Goal: Task Accomplishment & Management: Manage account settings

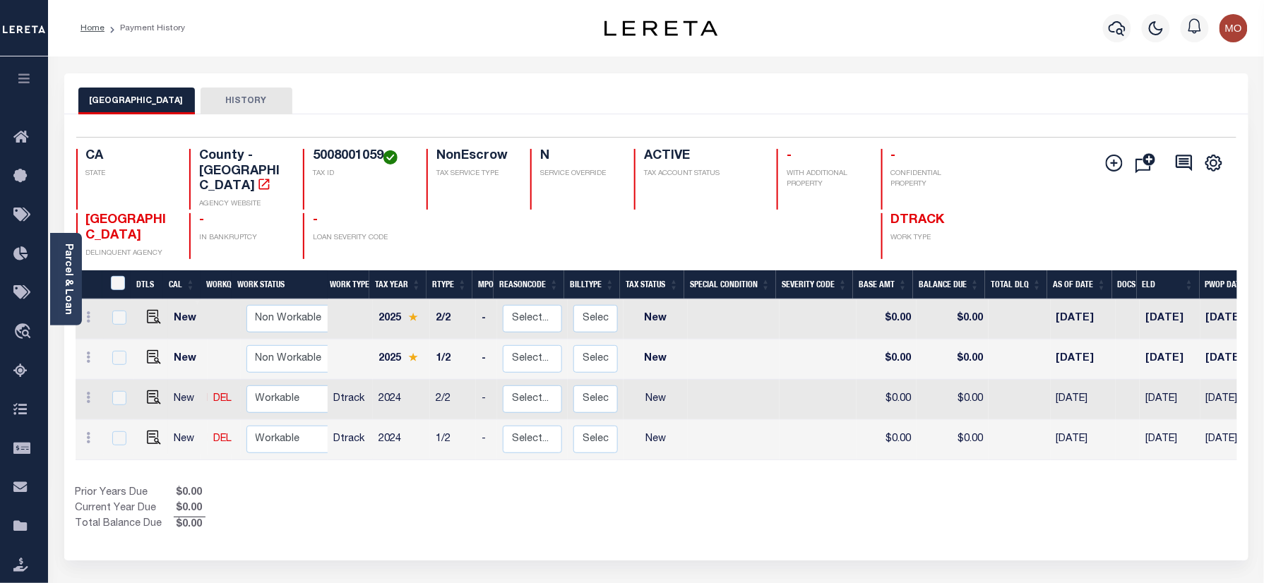
click at [633, 496] on div "Prior Years Due $0.00 Current Year Due $0.00 Total Balance Due $0.00" at bounding box center [366, 509] width 581 height 47
click at [1120, 20] on icon "button" at bounding box center [1117, 28] width 17 height 17
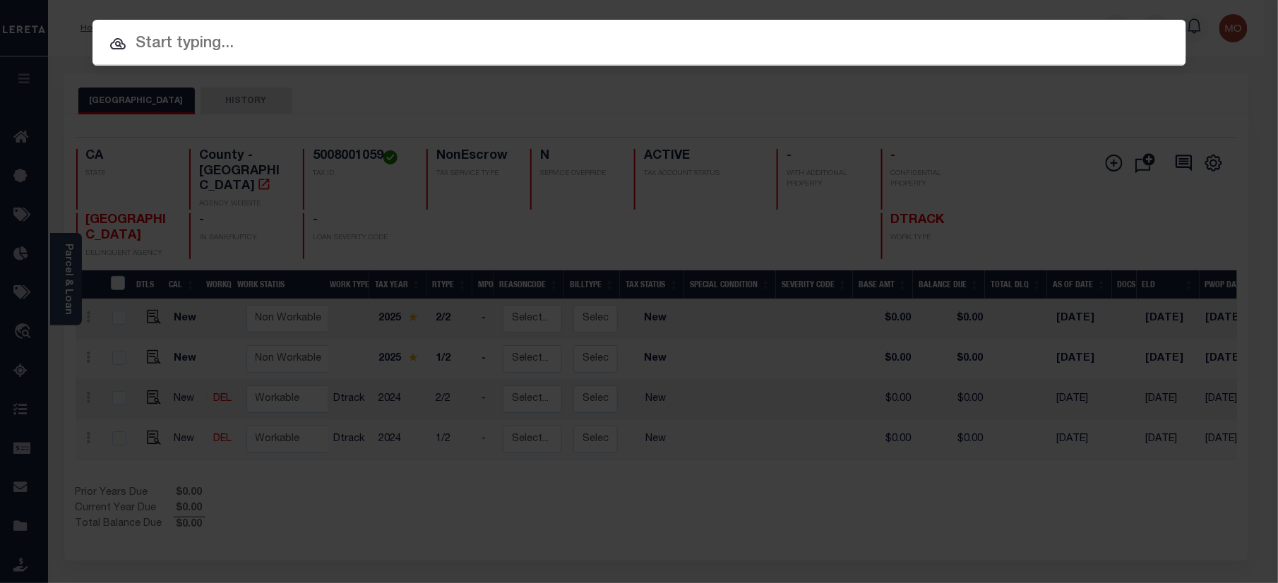
click at [220, 34] on input "text" at bounding box center [640, 44] width 1094 height 25
paste input "22301150"
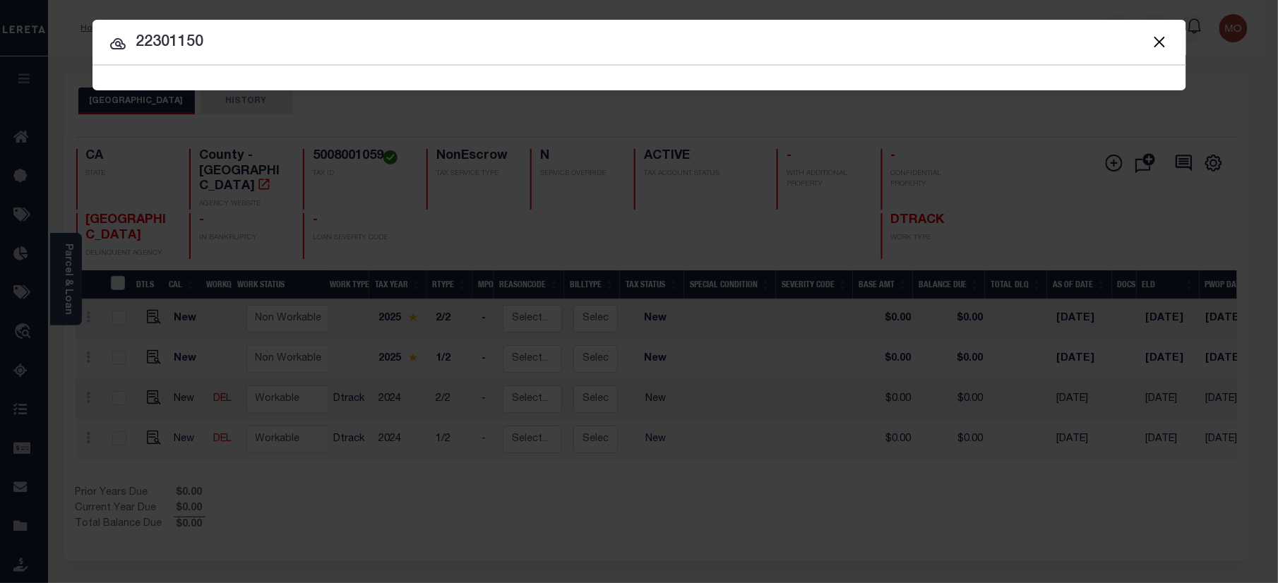
type input "22301150"
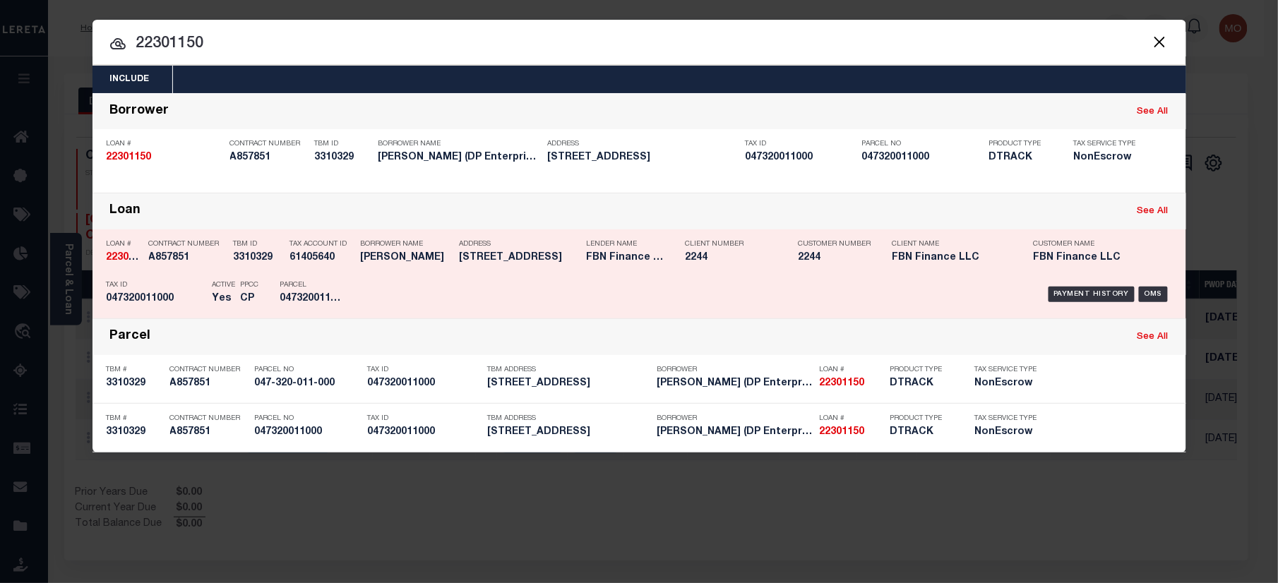
click at [241, 272] on div "TBM ID 3310329" at bounding box center [258, 253] width 49 height 41
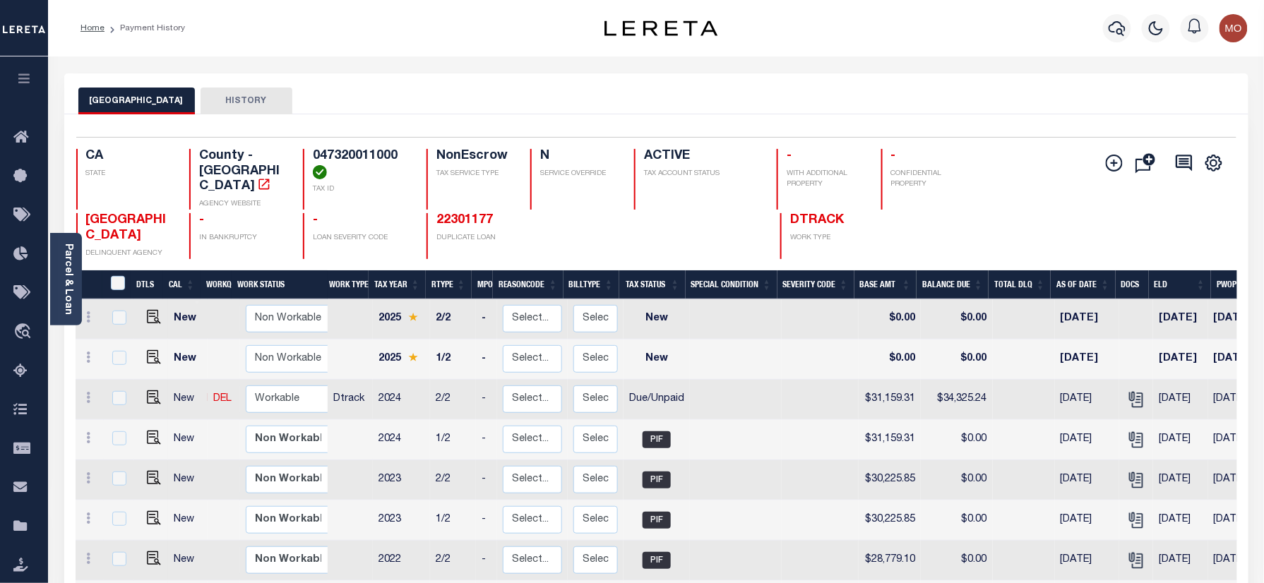
click at [359, 158] on h4 "047320011000" at bounding box center [361, 164] width 97 height 30
copy h4 "047320011000"
click at [153, 390] on img "" at bounding box center [154, 397] width 14 height 14
checkbox input "true"
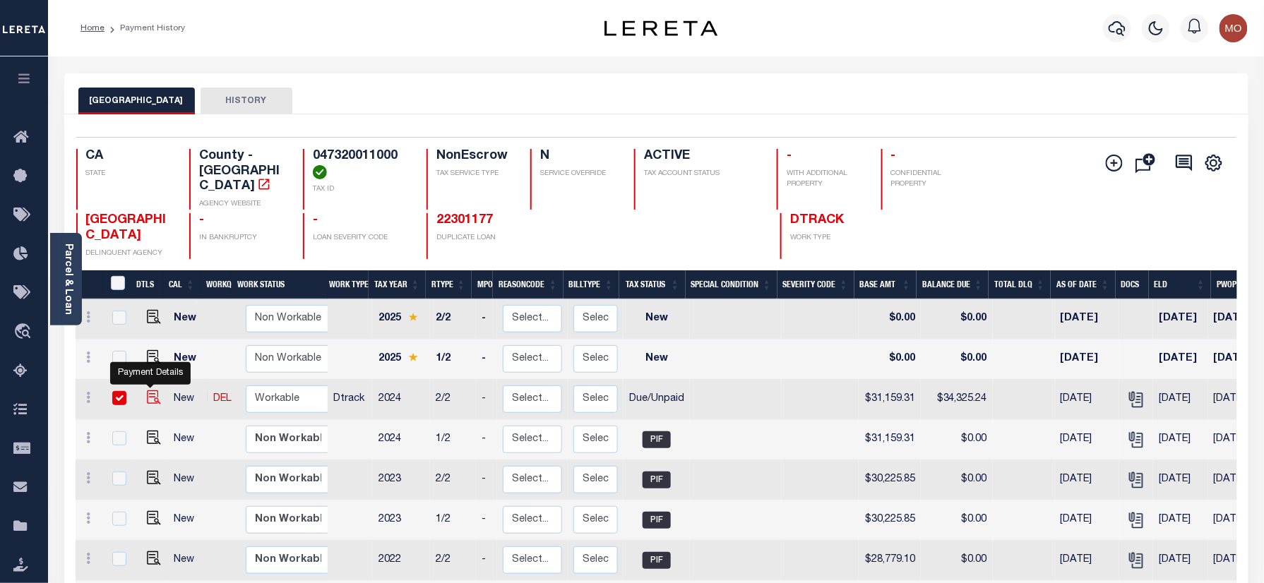
checkbox input "true"
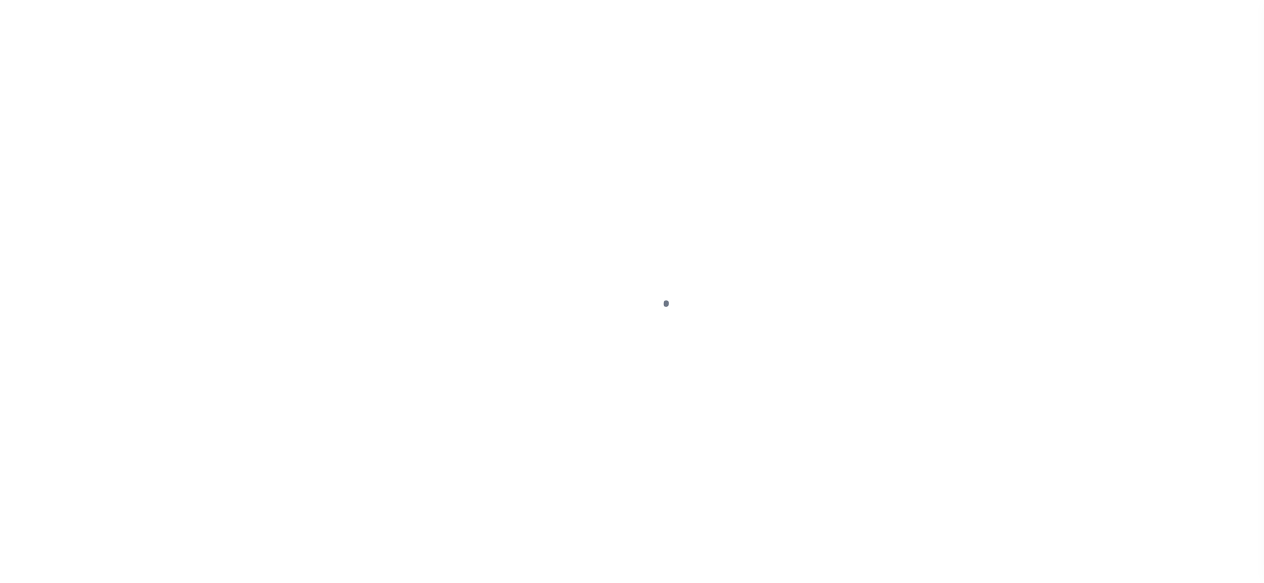
select select "DUE"
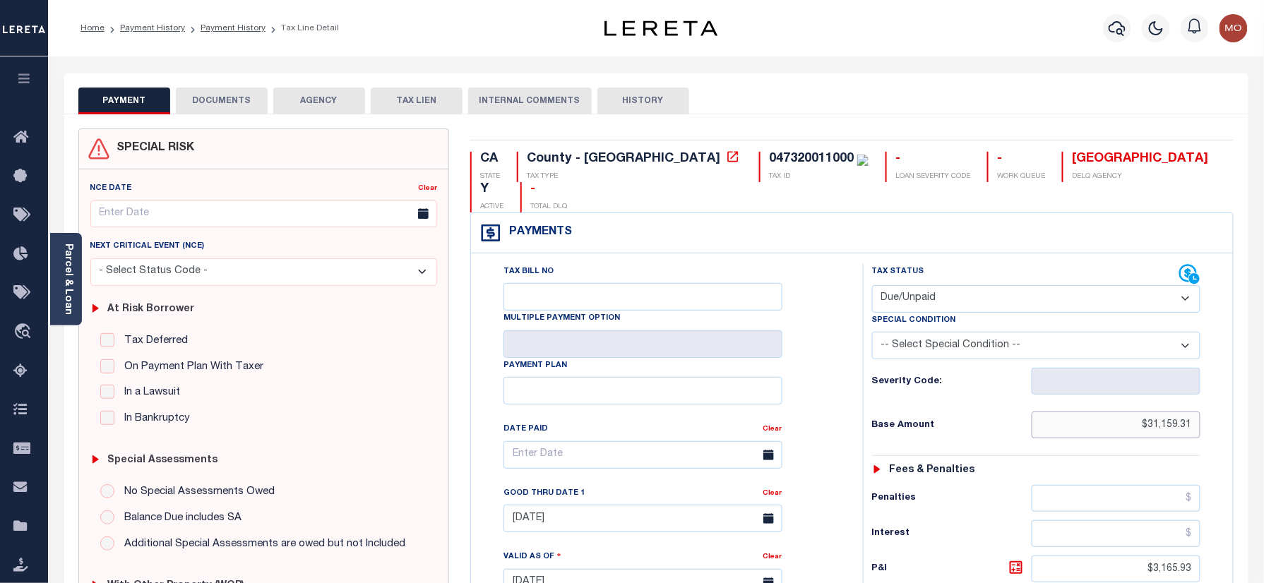
drag, startPoint x: 1206, startPoint y: 405, endPoint x: 1277, endPoint y: 404, distance: 71.3
click at [1263, 410] on html "Home Payment History Payment History Tax Line Detail Profile Sign out" at bounding box center [632, 535] width 1264 height 1070
paste input "34,305.24"
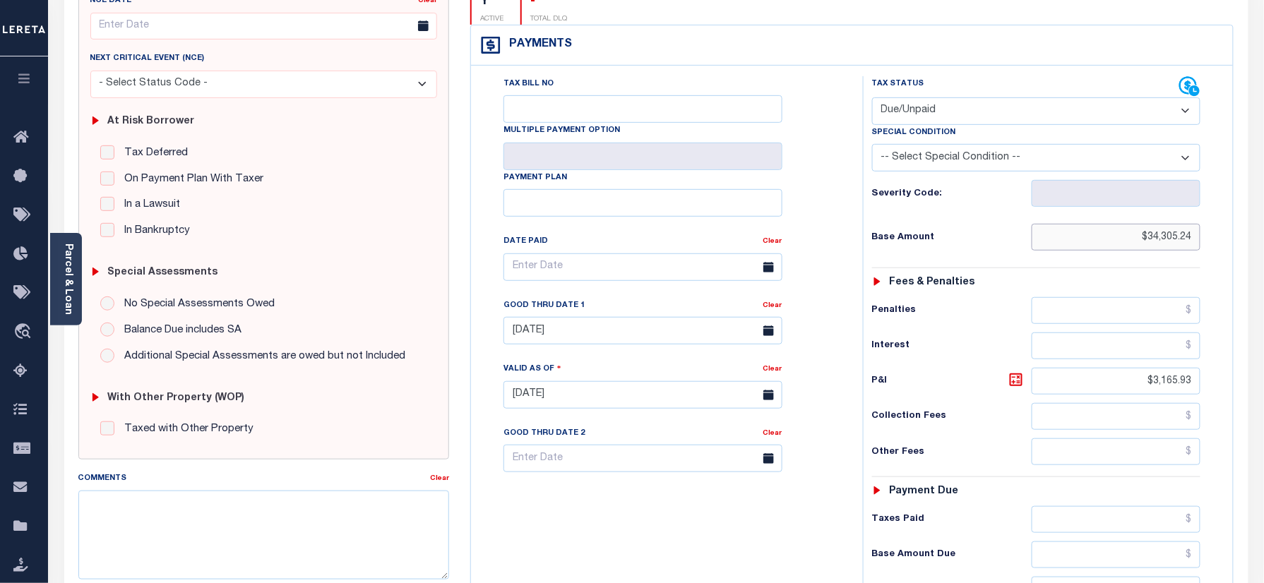
type input "$34,305.24"
type input "09/04/2025"
drag, startPoint x: 1139, startPoint y: 367, endPoint x: 1200, endPoint y: 448, distance: 101.3
click at [1263, 385] on html "Home Payment History Payment History Tax Line Detail Profile Sign out" at bounding box center [632, 347] width 1264 height 1070
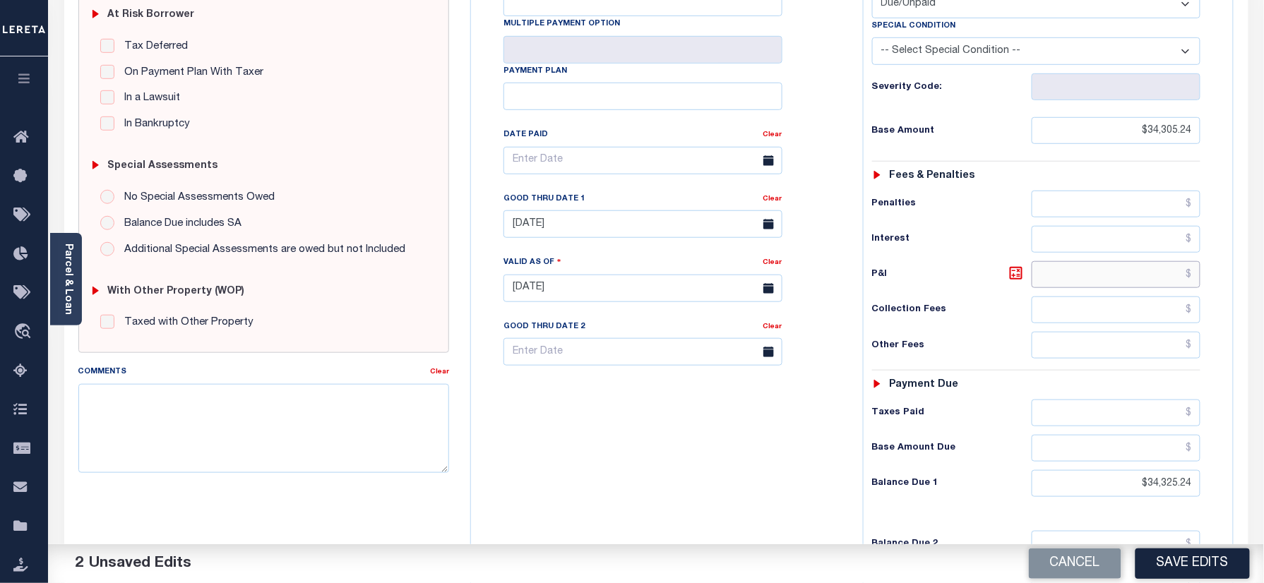
scroll to position [376, 0]
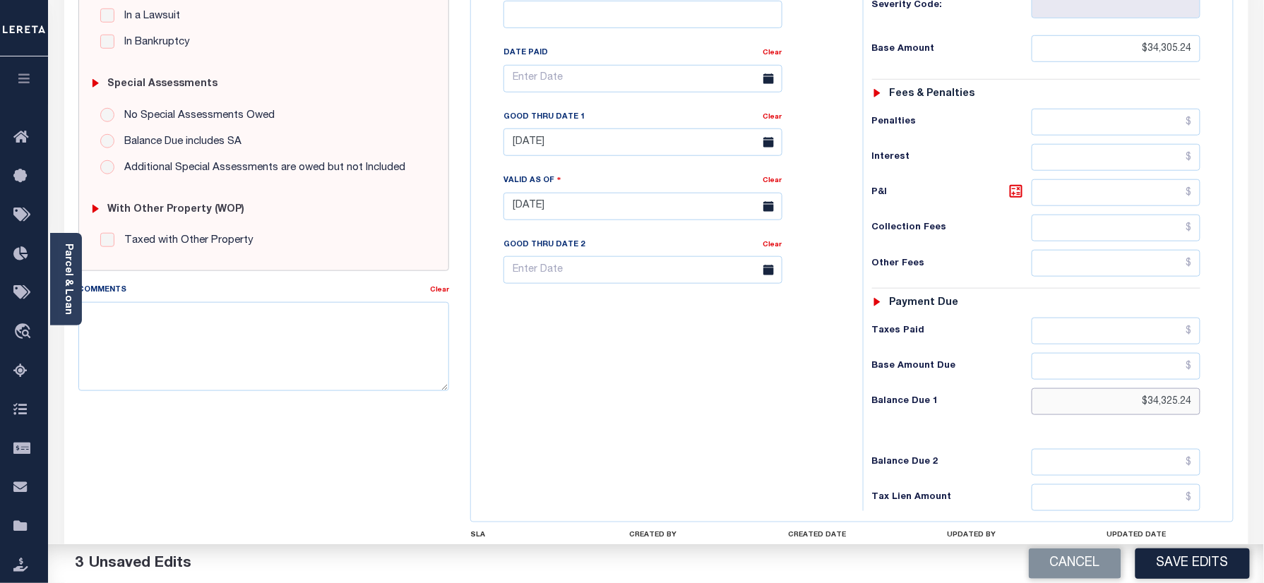
drag, startPoint x: 1131, startPoint y: 386, endPoint x: 1253, endPoint y: 364, distance: 124.0
click at [1253, 364] on div "PAYMENT 3 DOCUMENTS AGENCY DELINQUENT PAYEE" at bounding box center [656, 195] width 1205 height 997
type input "$0.00"
click at [707, 431] on div "Tax Bill No Multiple Payment Option Payment Plan Clear" at bounding box center [664, 200] width 378 height 624
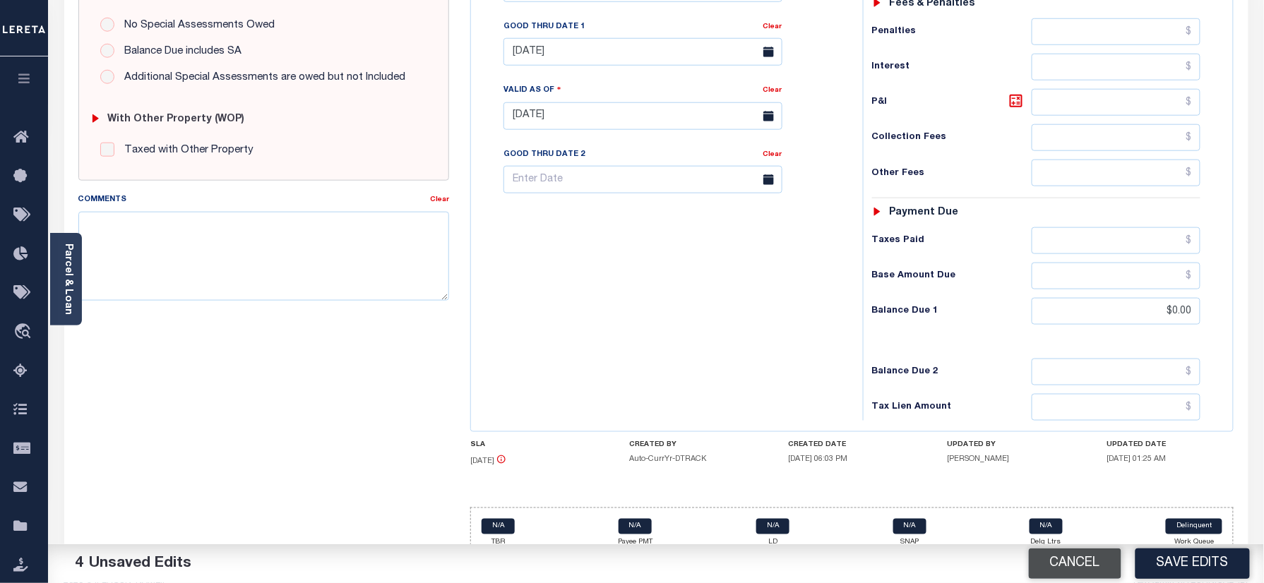
click at [1068, 561] on button "Cancel" at bounding box center [1075, 564] width 93 height 30
type input "[DATE]"
type input "$31,159.31"
type input "$3,165.93"
type input "$34,325.24"
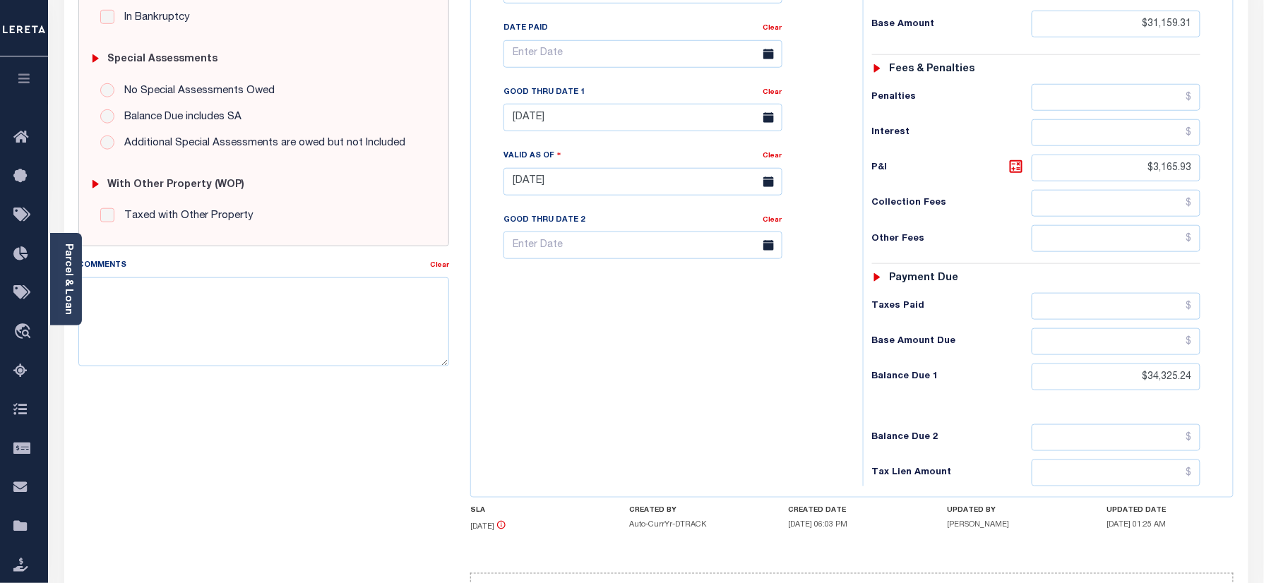
scroll to position [278, 0]
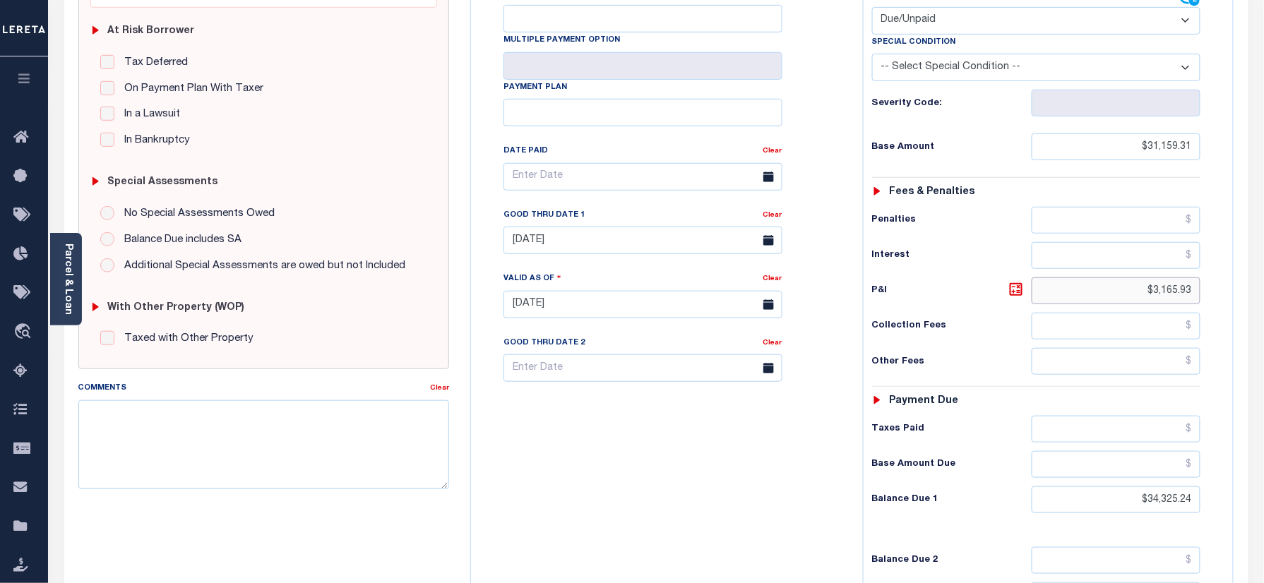
drag, startPoint x: 1133, startPoint y: 258, endPoint x: 1257, endPoint y: 311, distance: 135.1
click at [1263, 288] on html "Home Payment History Payment History Tax Line Detail Profile Sign out" at bounding box center [632, 257] width 1264 height 1070
type input "09/04/2025"
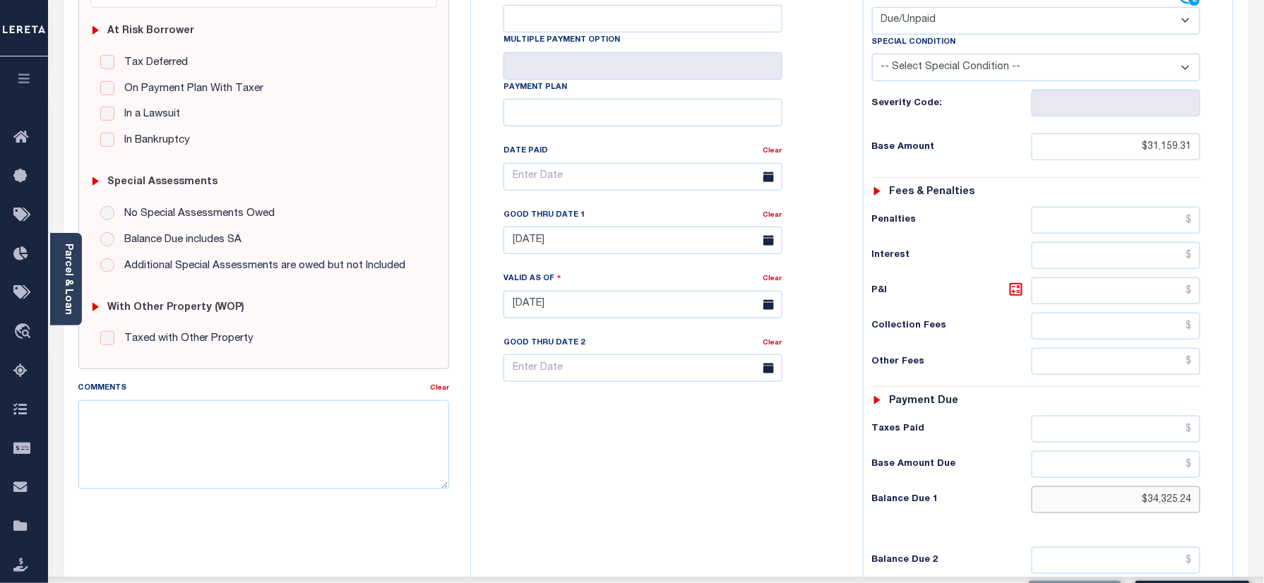
drag, startPoint x: 1131, startPoint y: 480, endPoint x: 1227, endPoint y: 478, distance: 95.4
click at [1263, 484] on html "Home Payment History Payment History Tax Line Detail Profile Sign out" at bounding box center [632, 257] width 1264 height 1070
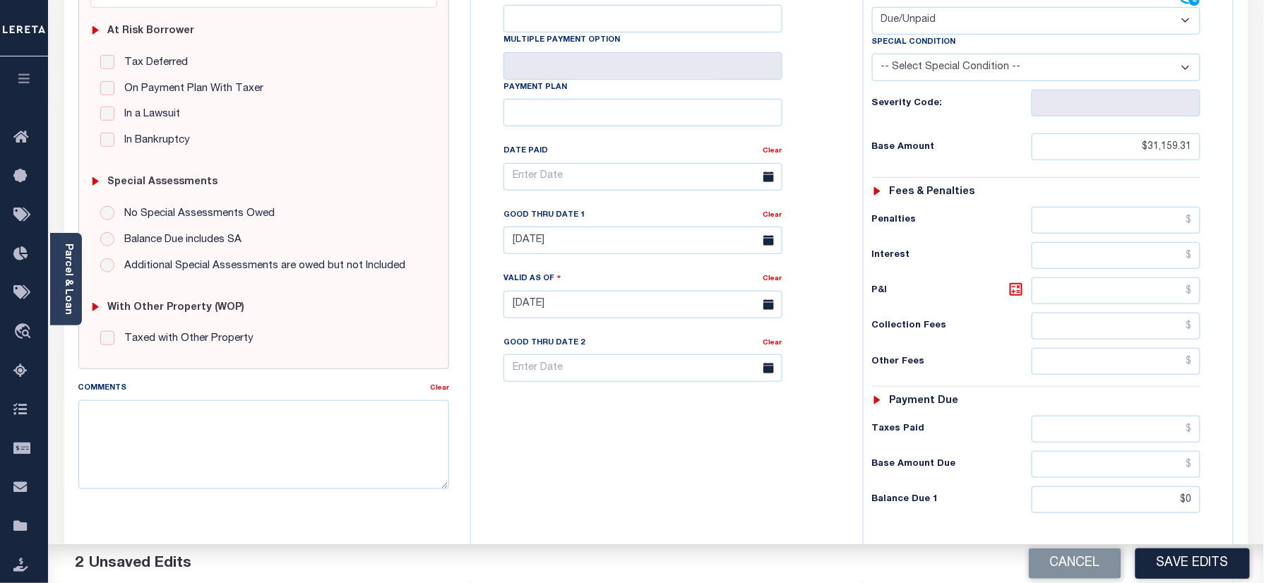
type input "$0.00"
drag, startPoint x: 767, startPoint y: 450, endPoint x: 782, endPoint y: 452, distance: 15.7
click at [769, 450] on div "Tax Bill No Multiple Payment Option Payment Plan Clear" at bounding box center [664, 298] width 378 height 624
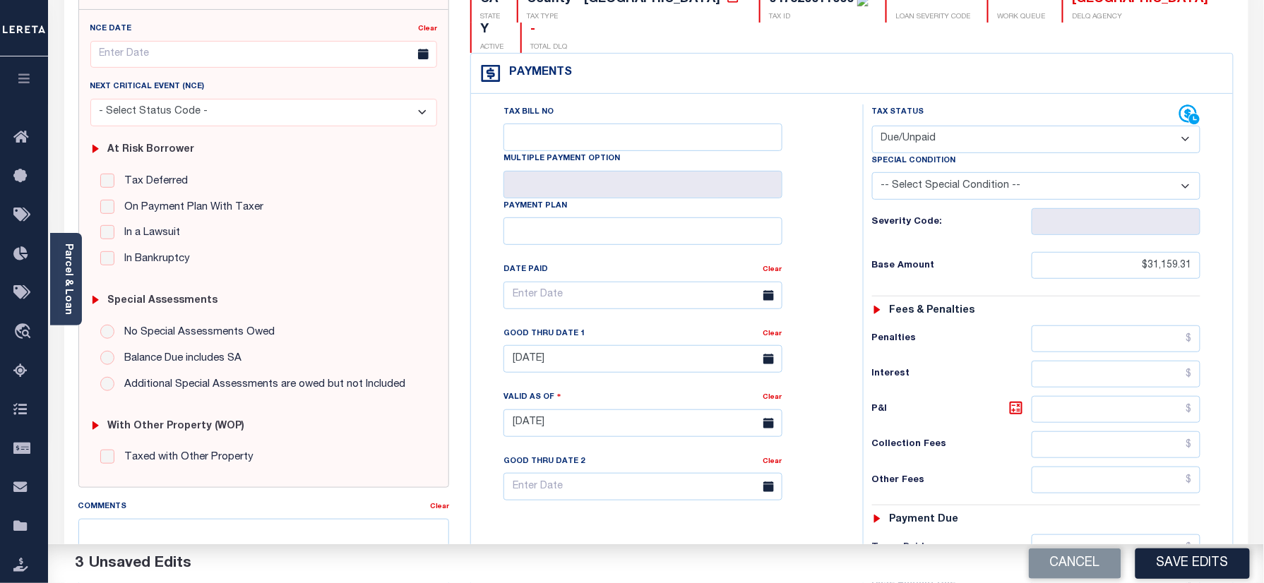
scroll to position [0, 0]
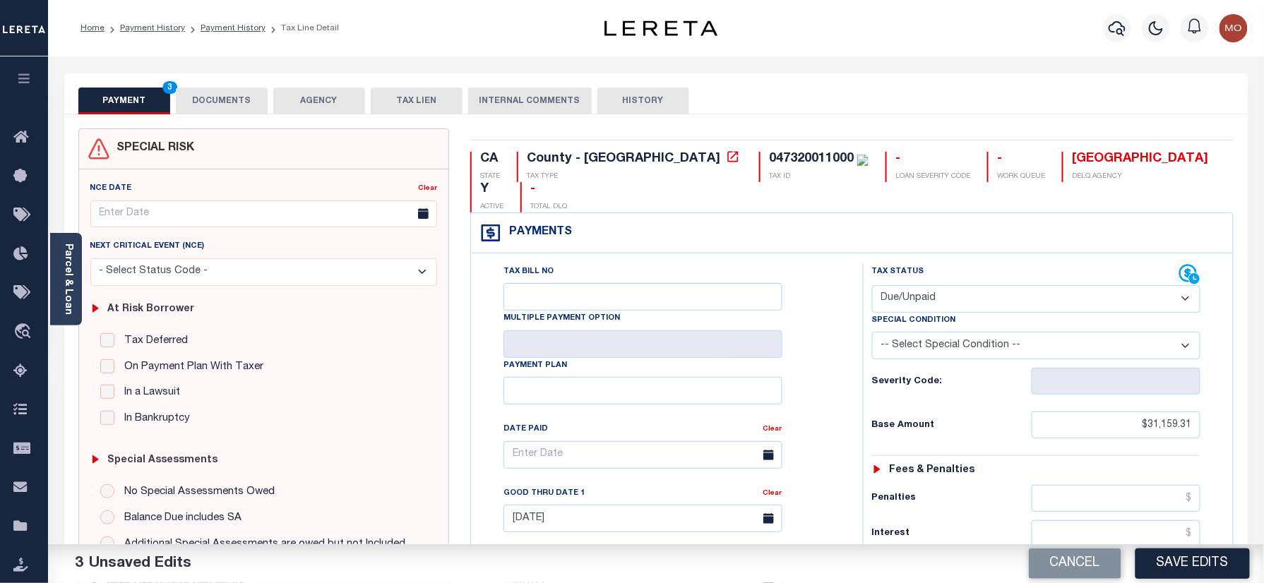
click at [215, 100] on button "DOCUMENTS" at bounding box center [222, 101] width 92 height 27
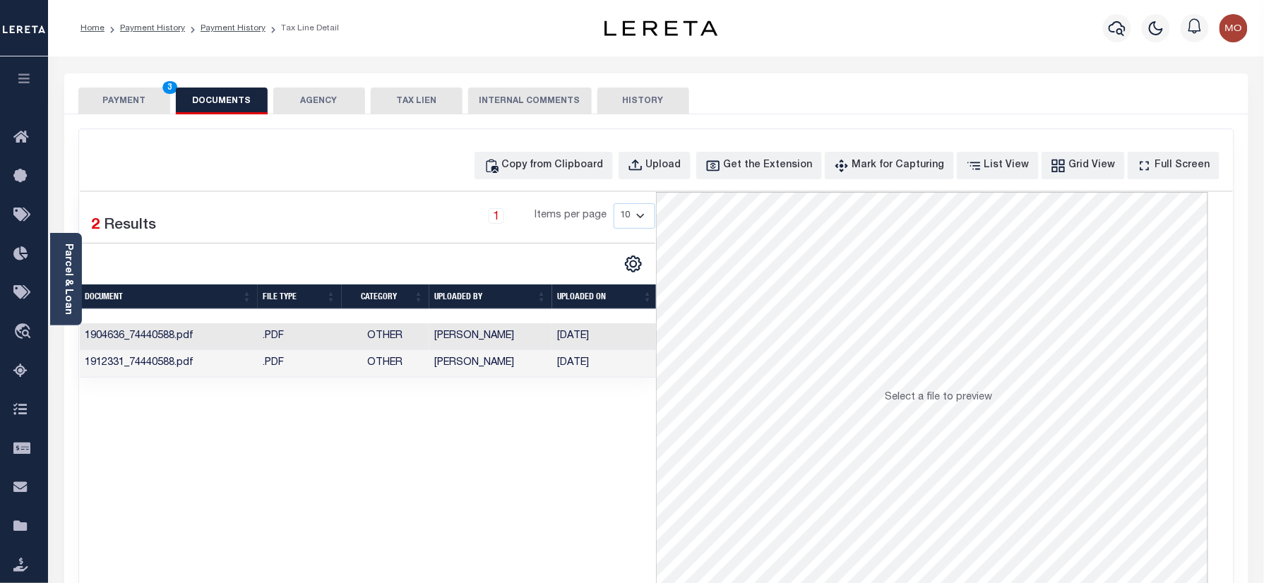
click at [453, 366] on td "Monica Selles" at bounding box center [490, 364] width 123 height 28
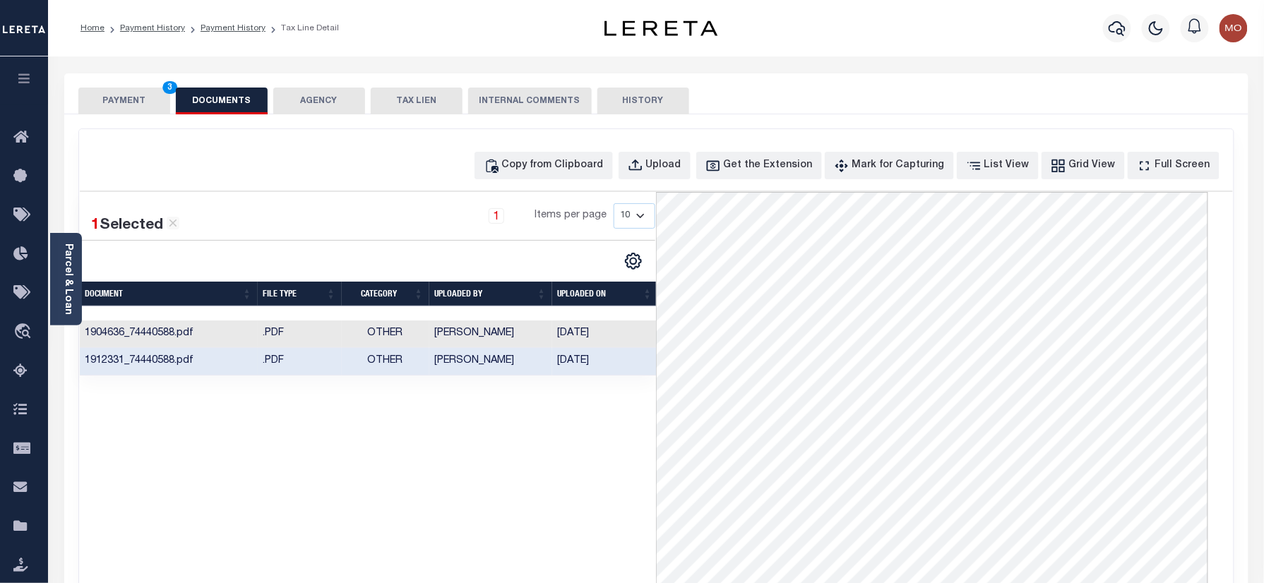
drag, startPoint x: 122, startPoint y: 106, endPoint x: 345, endPoint y: 74, distance: 225.4
click at [122, 107] on button "PAYMENT 3" at bounding box center [124, 101] width 92 height 27
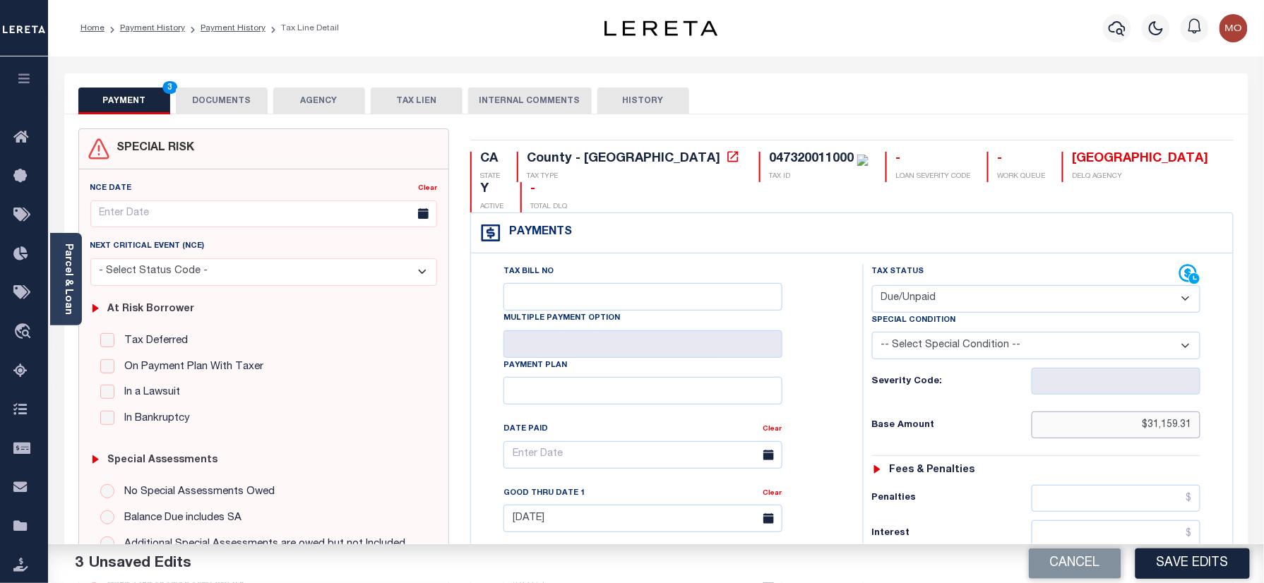
drag, startPoint x: 1122, startPoint y: 396, endPoint x: 1258, endPoint y: 395, distance: 135.6
click at [1263, 407] on html "Home Payment History Payment History Tax Line Detail Profile Sign out" at bounding box center [632, 533] width 1264 height 1066
paste input "34,305.24"
type input "$34,305.24"
drag, startPoint x: 982, startPoint y: 453, endPoint x: 1000, endPoint y: 445, distance: 20.2
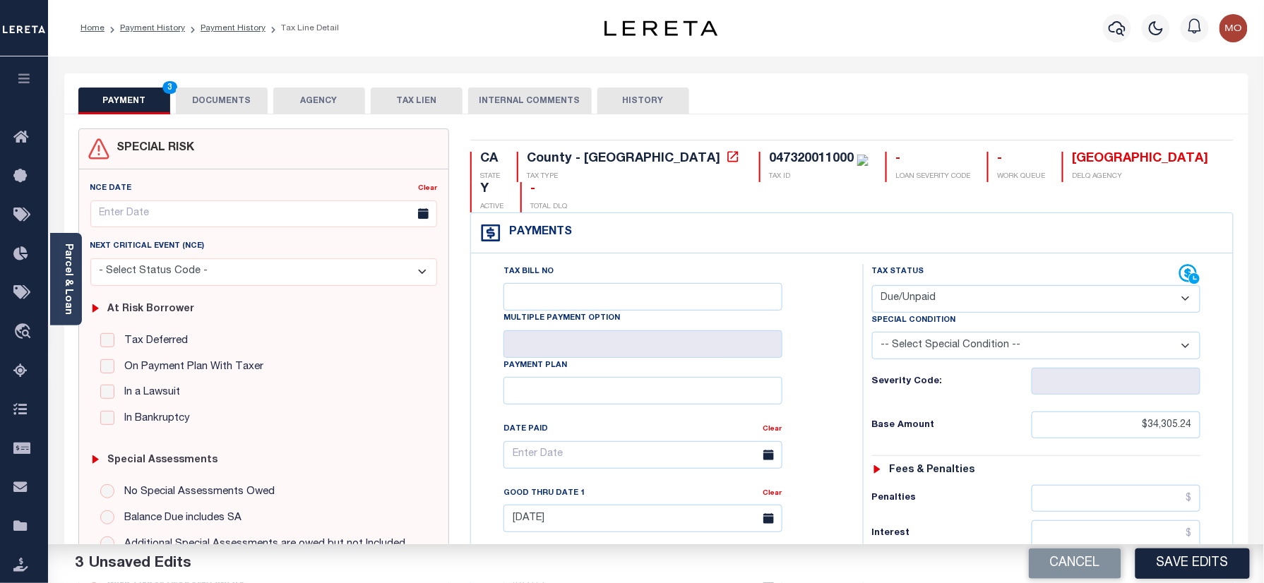
click at [983, 452] on div "Tax Status Status - Select Status Code -" at bounding box center [1041, 576] width 357 height 624
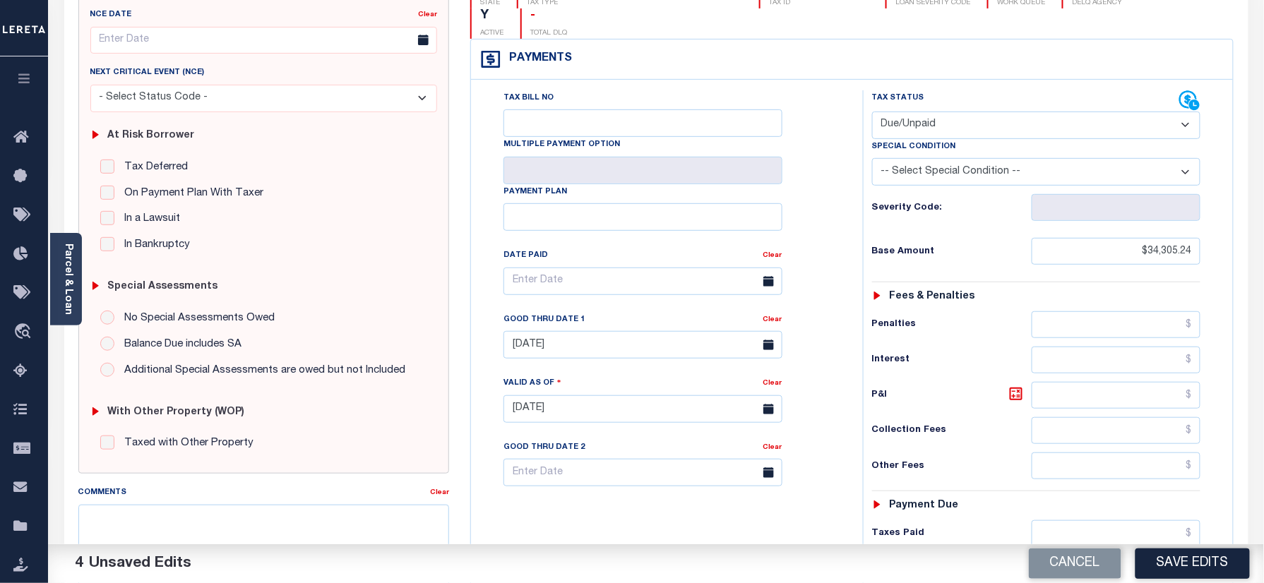
scroll to position [282, 0]
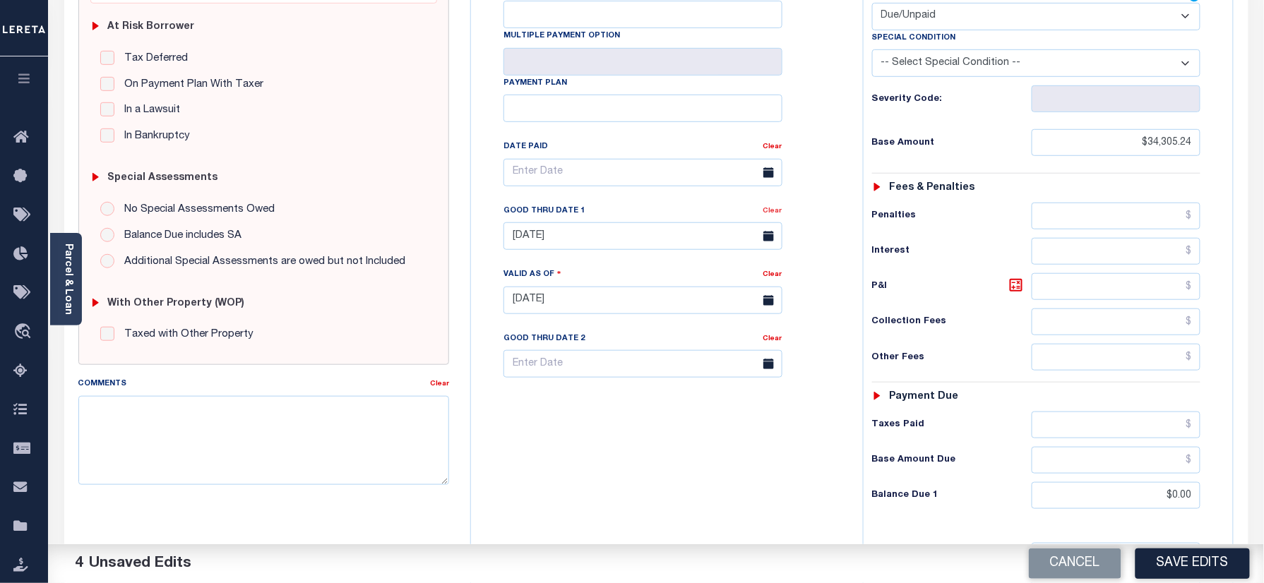
click at [773, 208] on link "Clear" at bounding box center [772, 211] width 19 height 7
click at [825, 182] on div "Tax Bill No Multiple Payment Option Payment Plan Clear" at bounding box center [663, 180] width 357 height 396
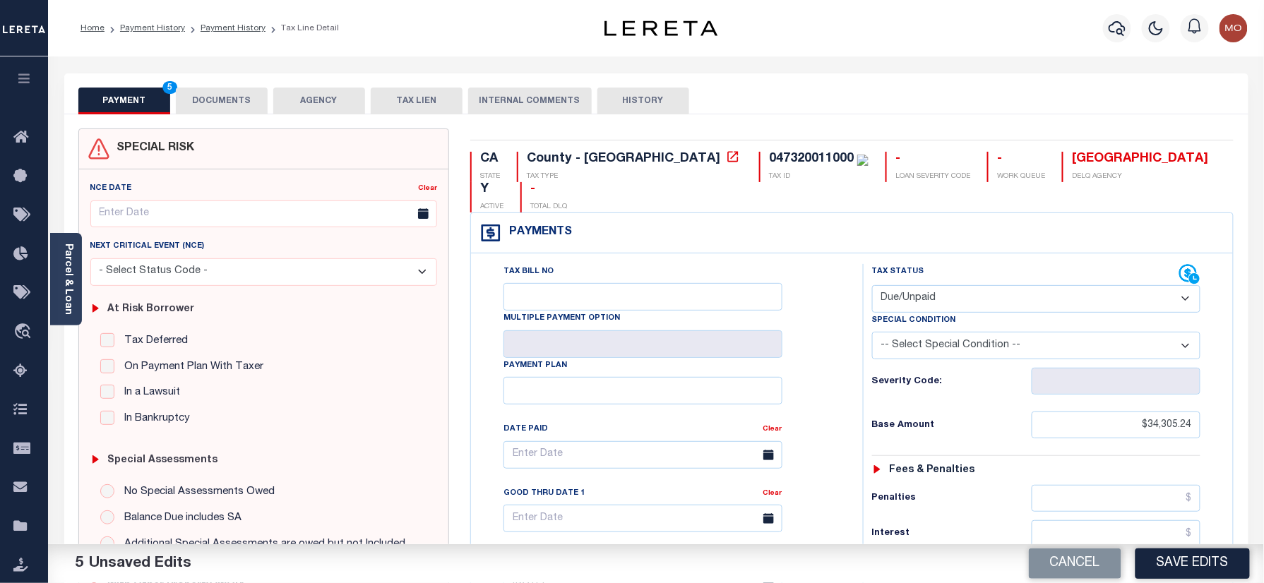
click at [769, 155] on div "047320011000" at bounding box center [811, 159] width 85 height 13
copy div "047320011000"
click at [210, 96] on button "DOCUMENTS" at bounding box center [222, 101] width 92 height 27
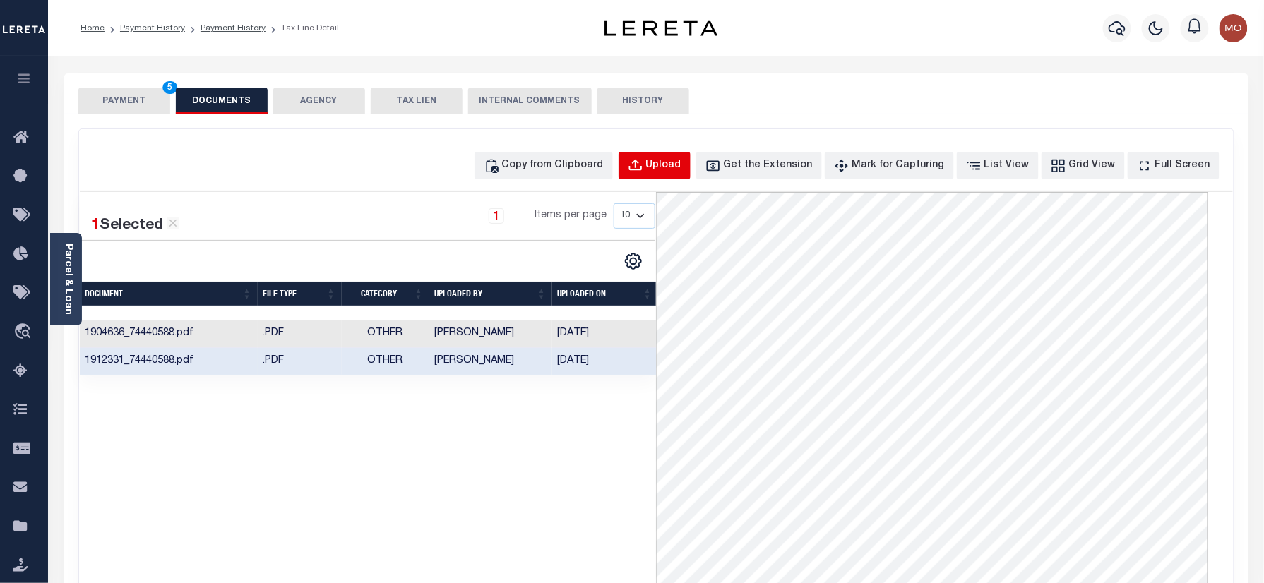
click at [681, 156] on button "Upload" at bounding box center [655, 166] width 72 height 28
select select "POP"
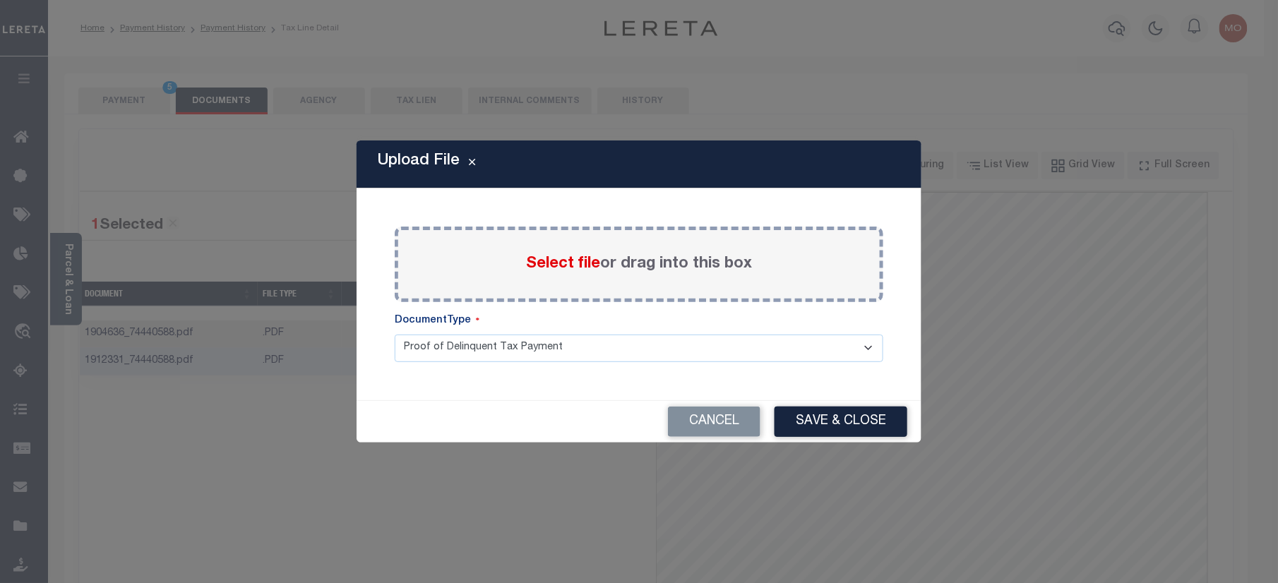
click at [551, 256] on span "Select file" at bounding box center [563, 264] width 74 height 16
click at [0, 0] on input "Select file or drag into this box" at bounding box center [0, 0] width 0 height 0
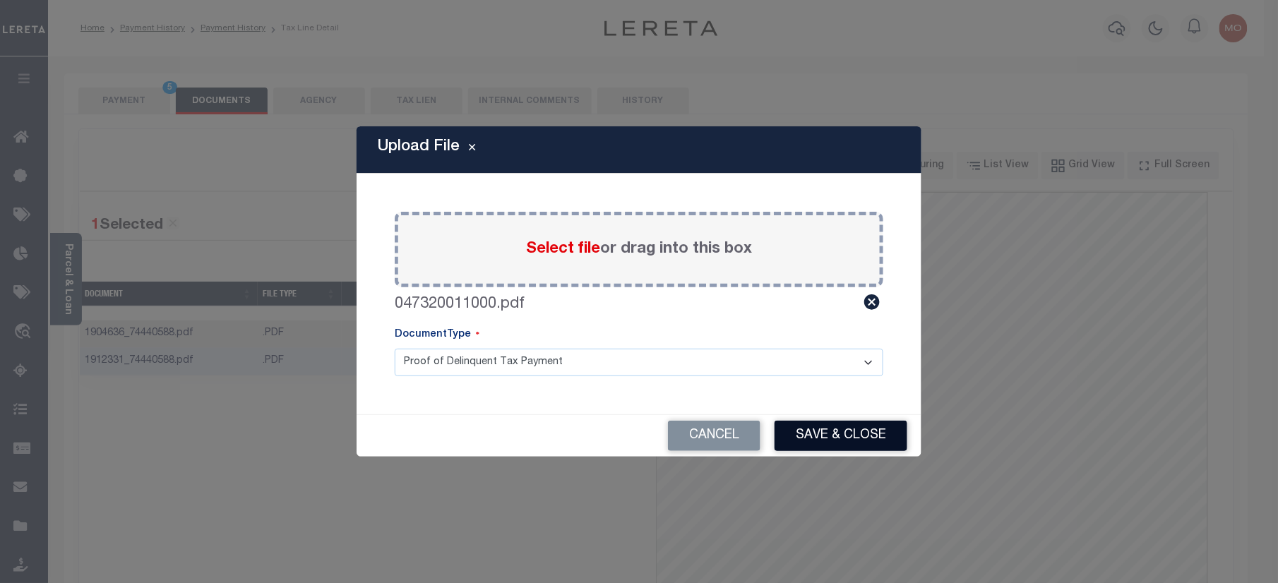
click at [833, 436] on button "Save & Close" at bounding box center [841, 436] width 133 height 30
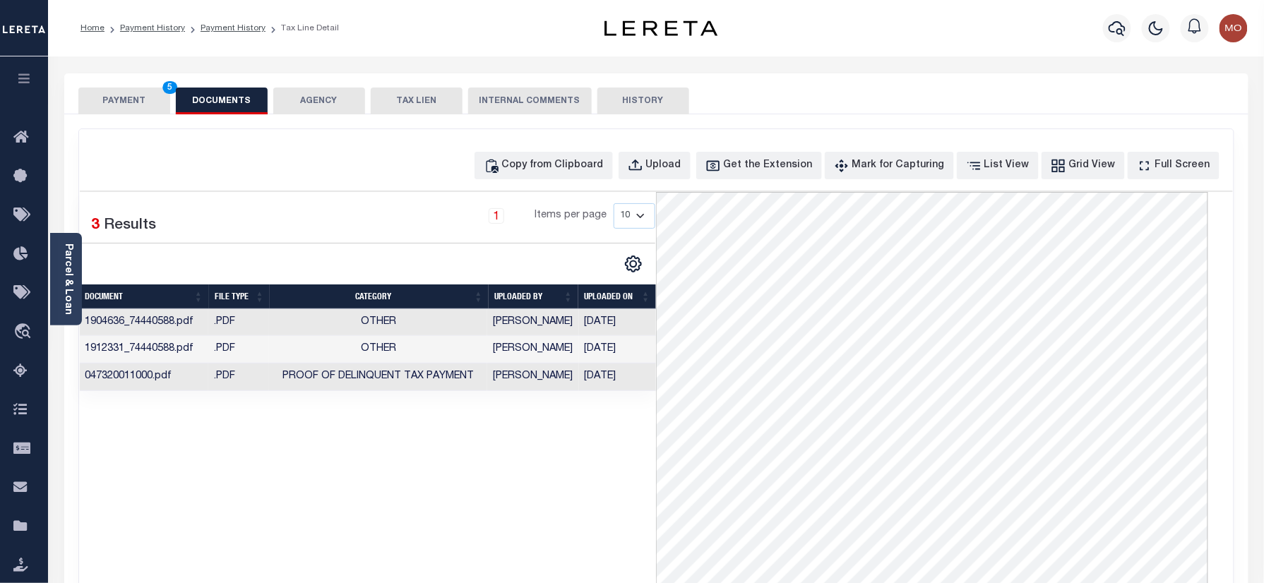
click at [138, 97] on button "PAYMENT 5" at bounding box center [124, 101] width 92 height 27
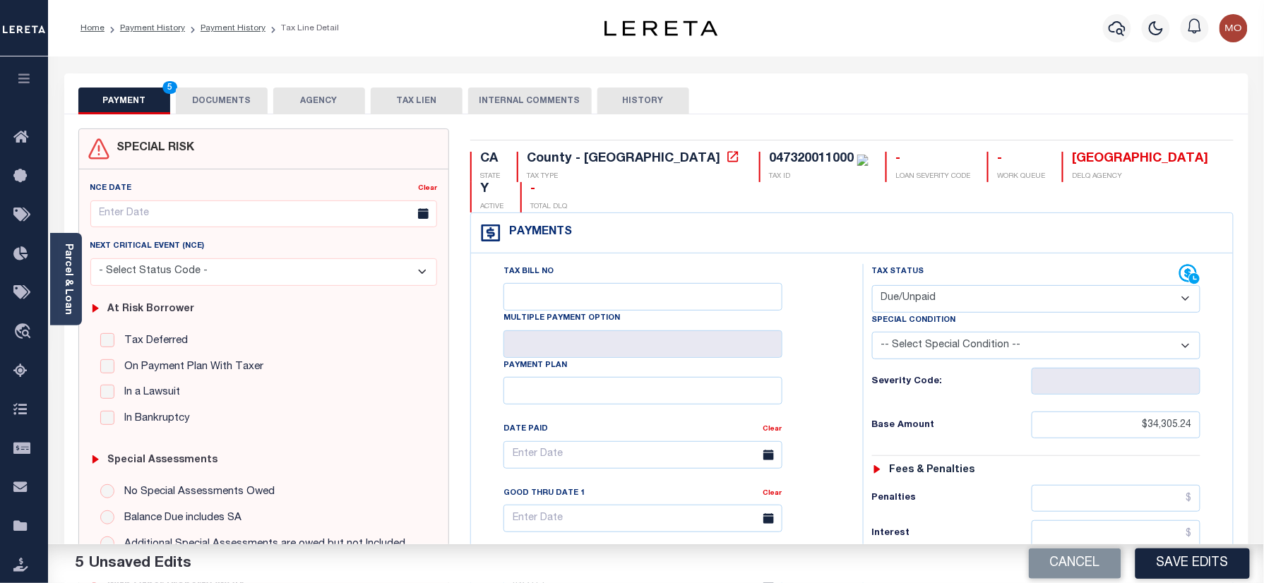
scroll to position [376, 0]
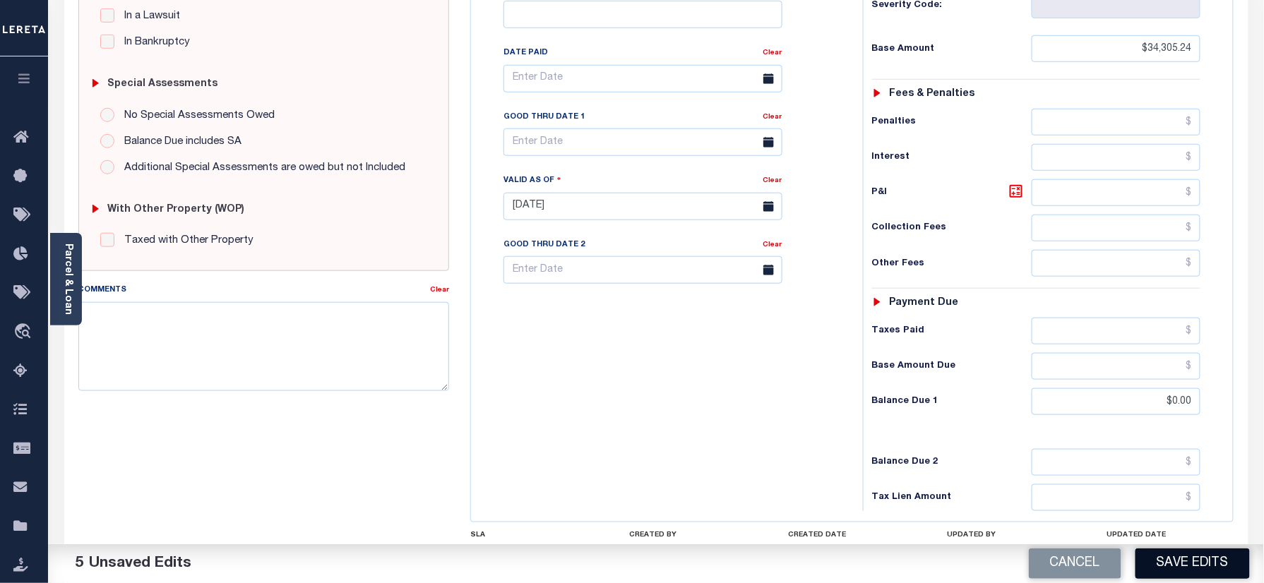
click at [1184, 563] on button "Save Edits" at bounding box center [1192, 564] width 114 height 30
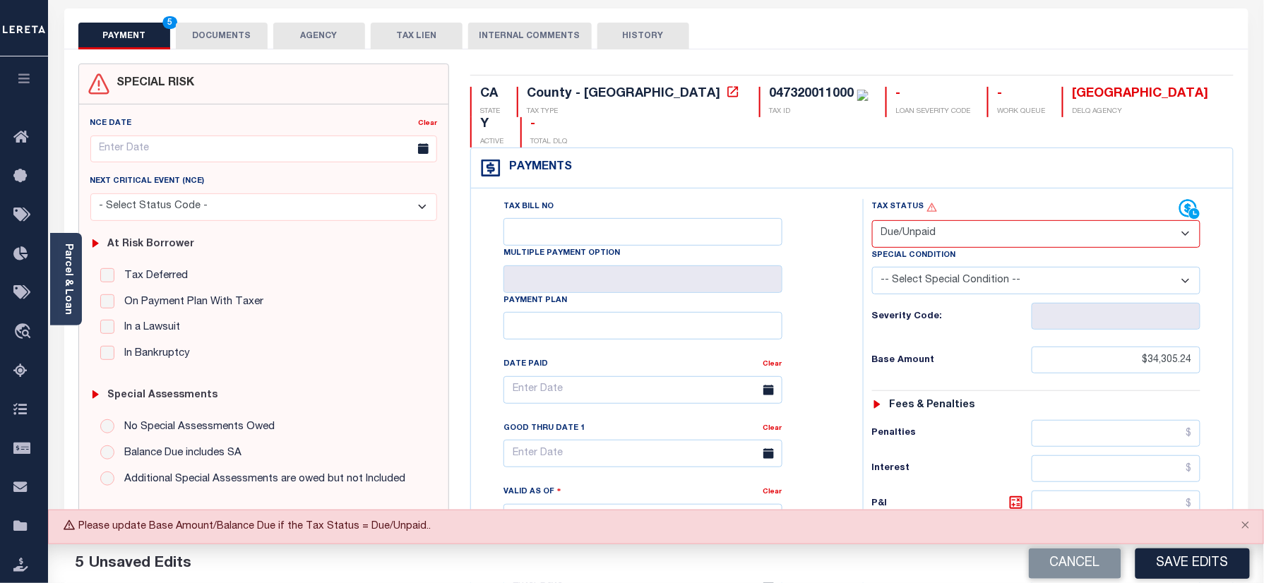
scroll to position [94, 0]
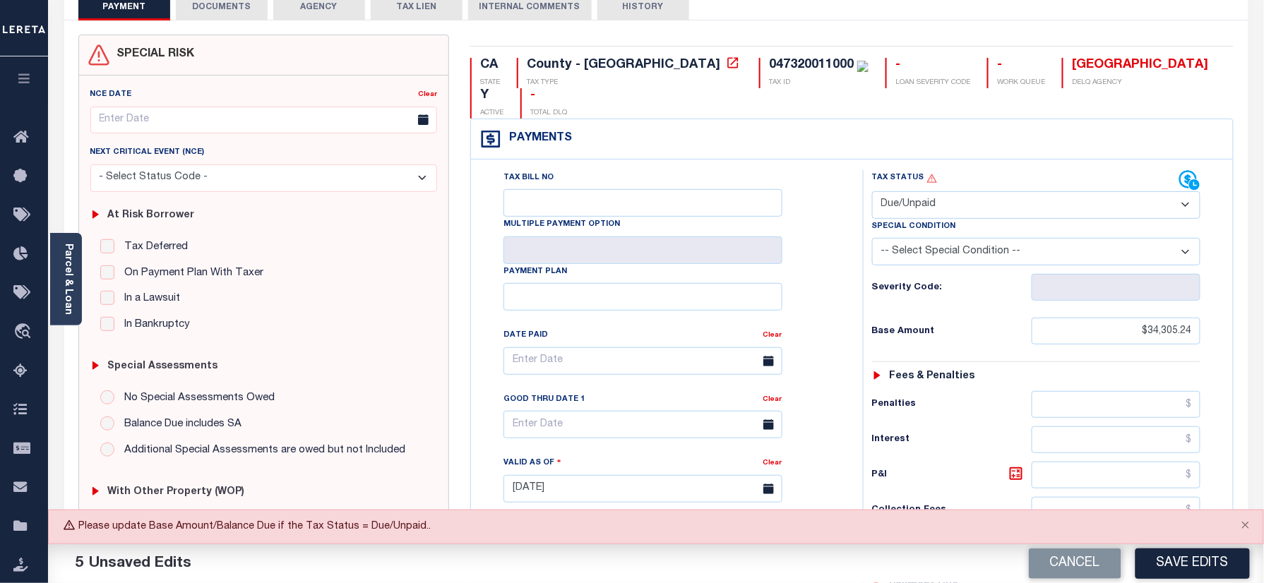
click at [941, 191] on select "- Select Status Code - Open Due/Unpaid Paid Incomplete No Tax Due Internal Refu…" at bounding box center [1036, 205] width 329 height 28
select select "PYD"
click at [872, 191] on select "- Select Status Code - Open Due/Unpaid Paid Incomplete No Tax Due Internal Refu…" at bounding box center [1036, 205] width 329 height 28
click at [829, 249] on div "Tax Bill No Multiple Payment Option Payment Plan Clear" at bounding box center [663, 368] width 357 height 396
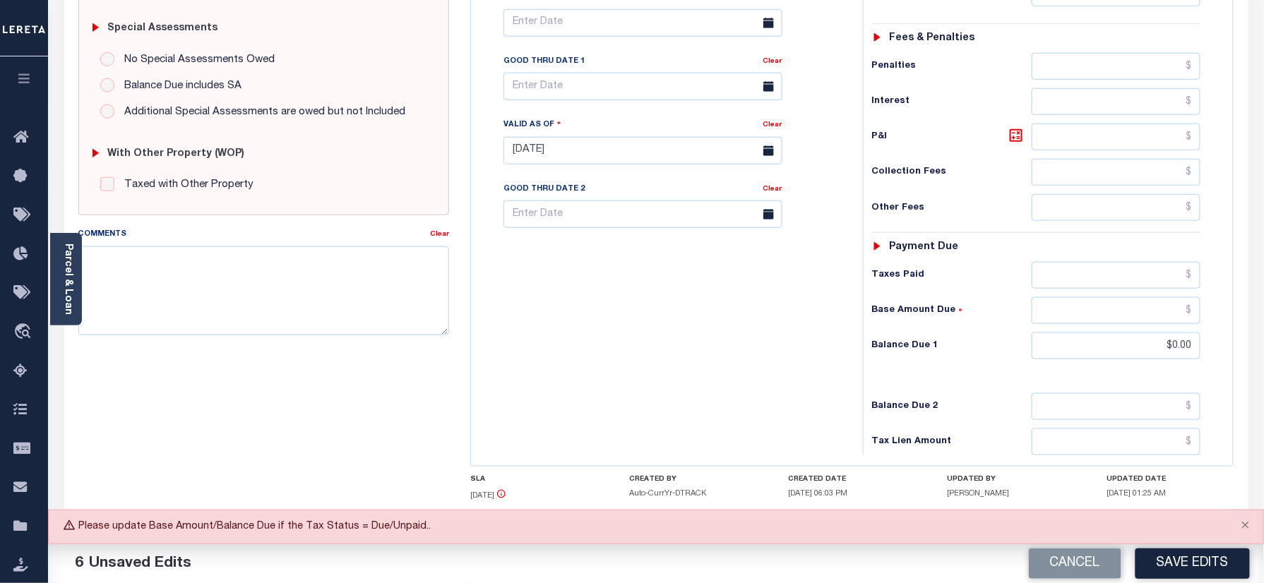
scroll to position [462, 0]
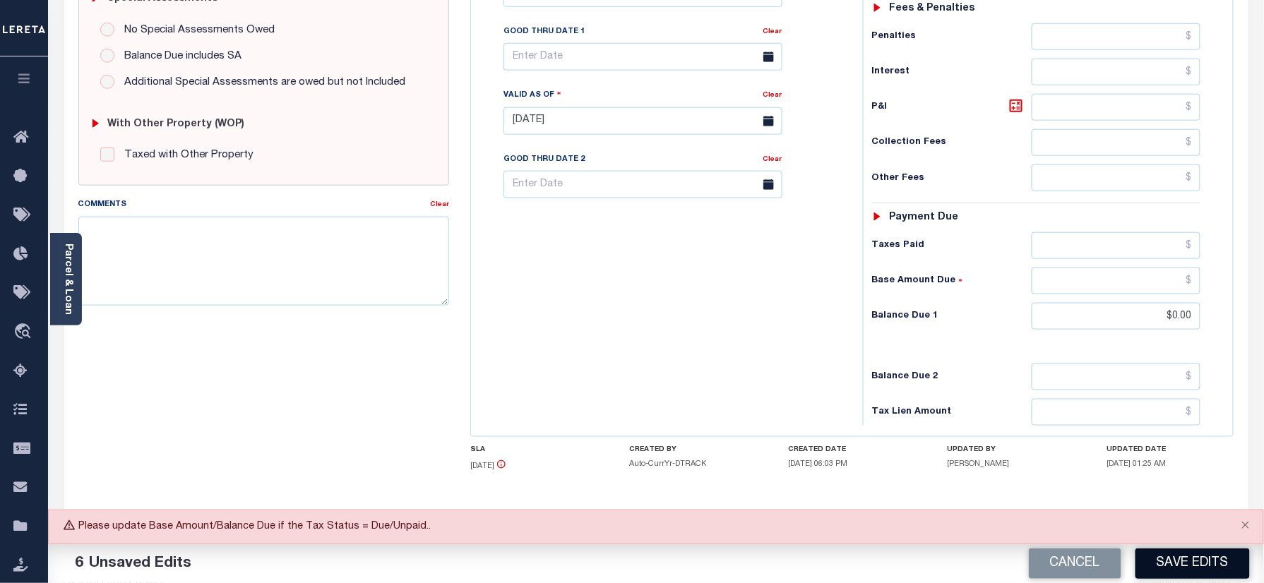
click at [1178, 561] on button "Save Edits" at bounding box center [1192, 564] width 114 height 30
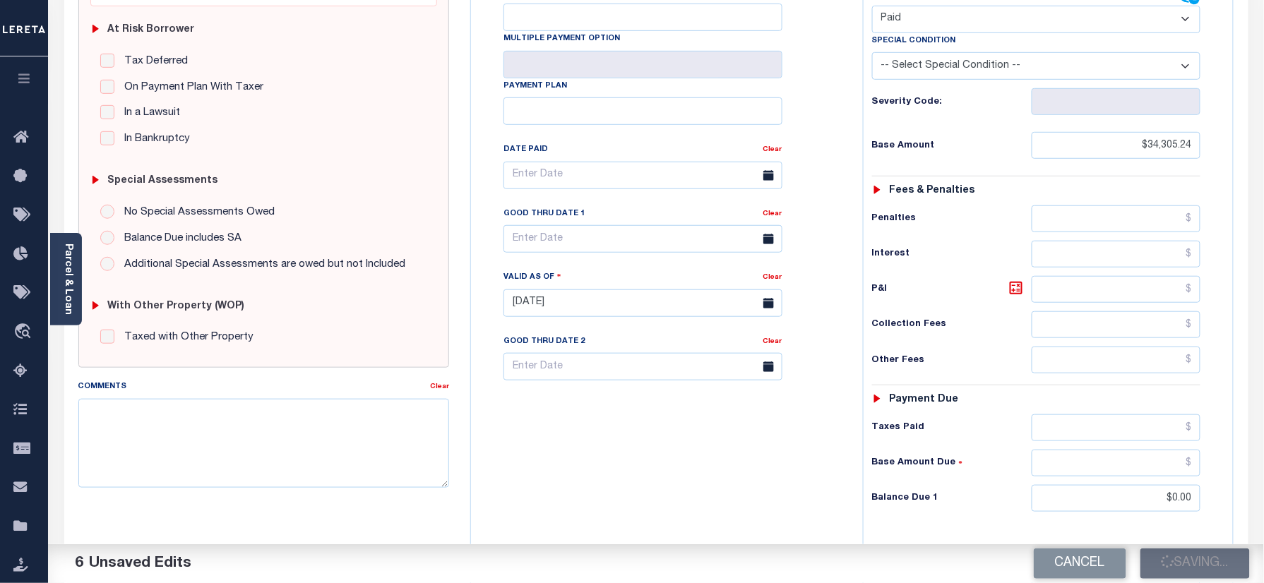
scroll to position [274, 0]
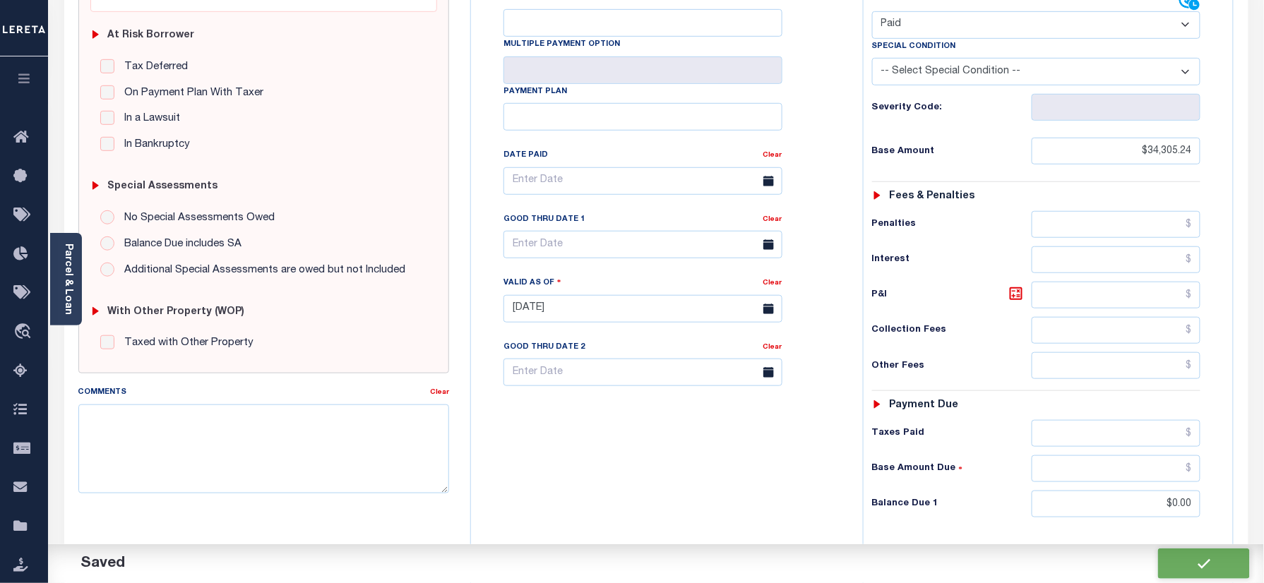
checkbox input "false"
type input "$34,305.24"
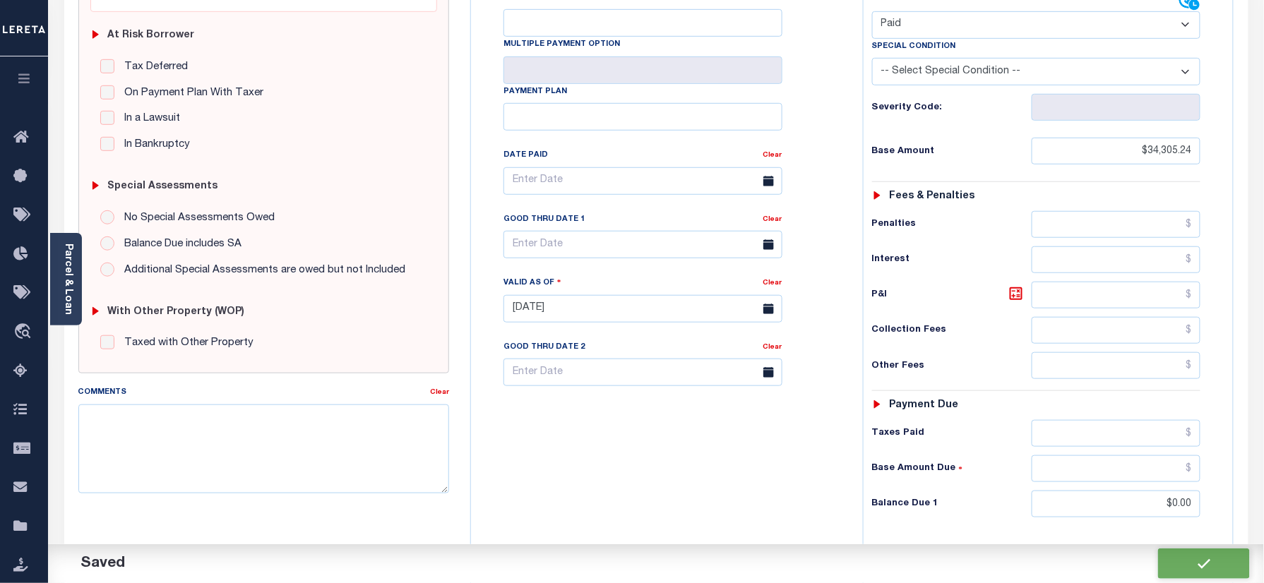
type input "$0"
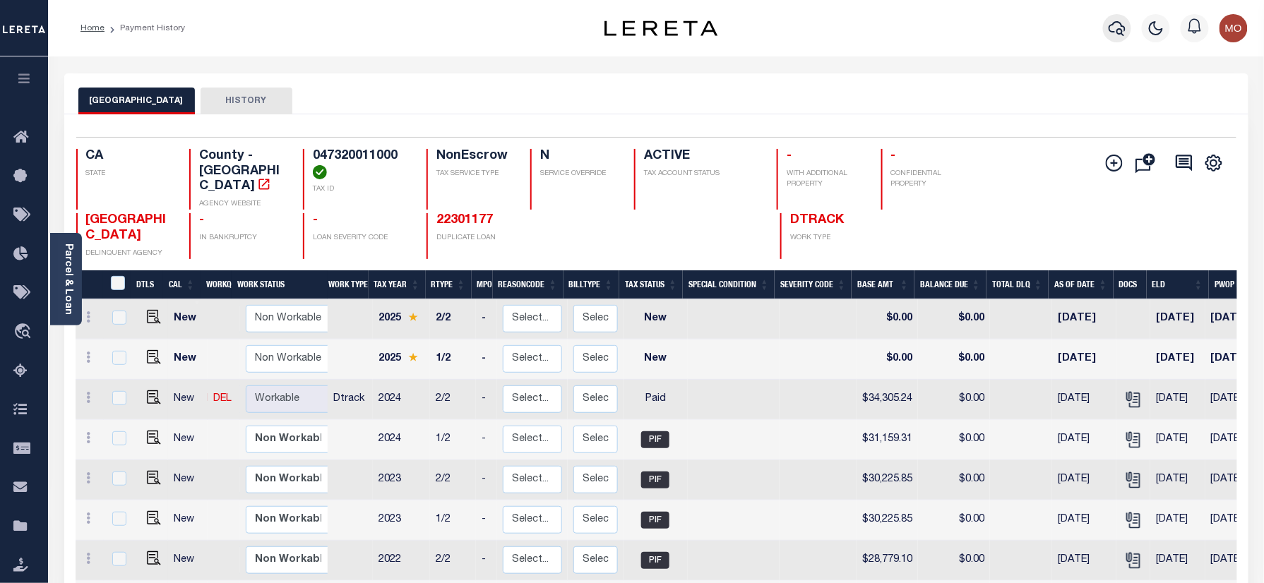
click at [1116, 30] on icon "button" at bounding box center [1117, 28] width 17 height 17
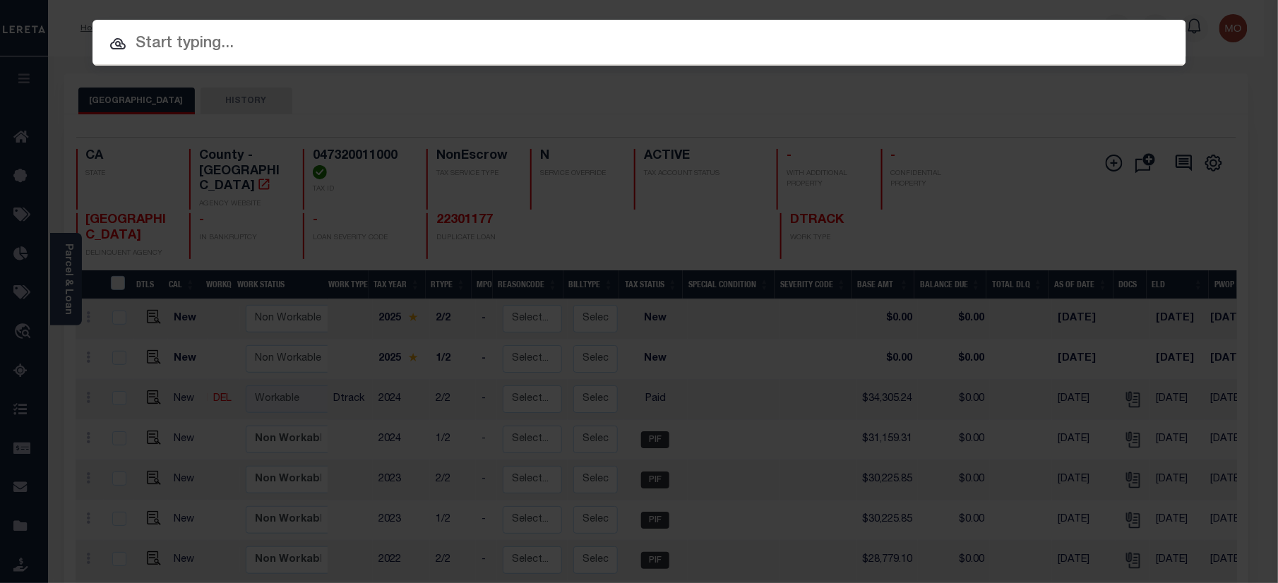
click at [198, 48] on input "text" at bounding box center [640, 44] width 1094 height 25
paste input "22301177"
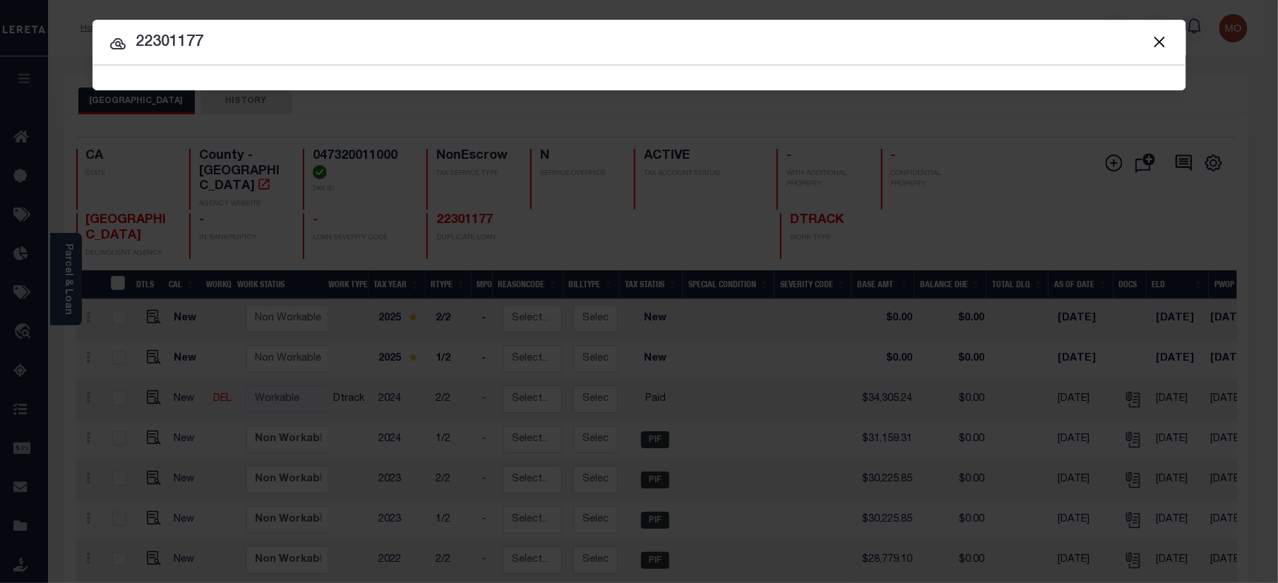
type input "22301177"
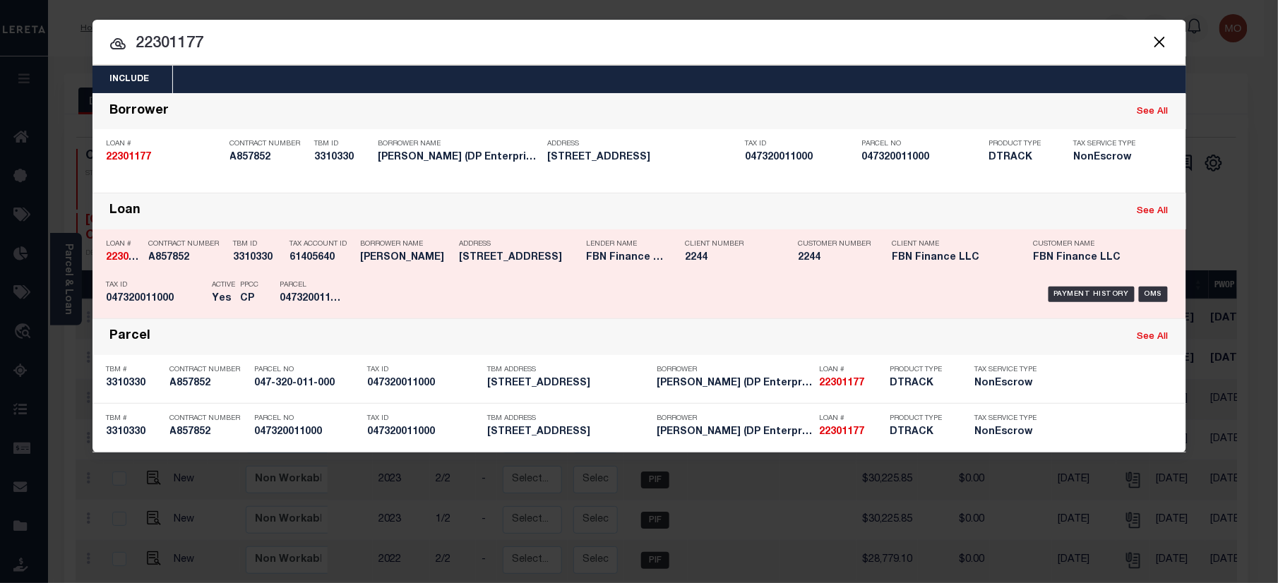
click at [266, 285] on div "PPCC CP" at bounding box center [250, 294] width 40 height 41
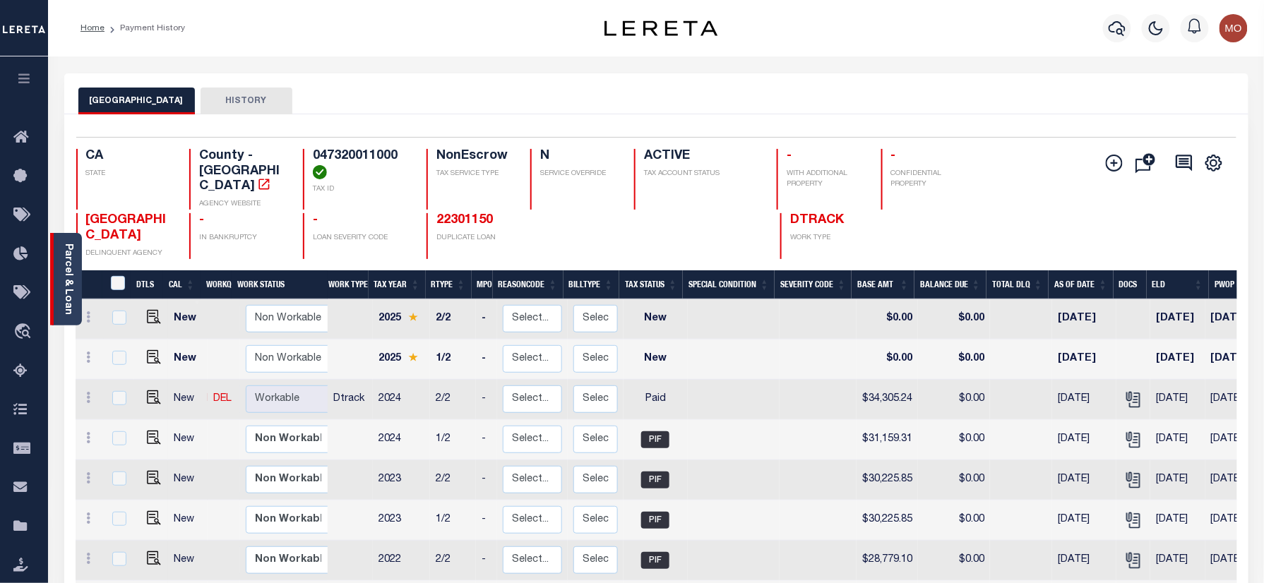
click at [66, 292] on link "Parcel & Loan" at bounding box center [68, 279] width 10 height 71
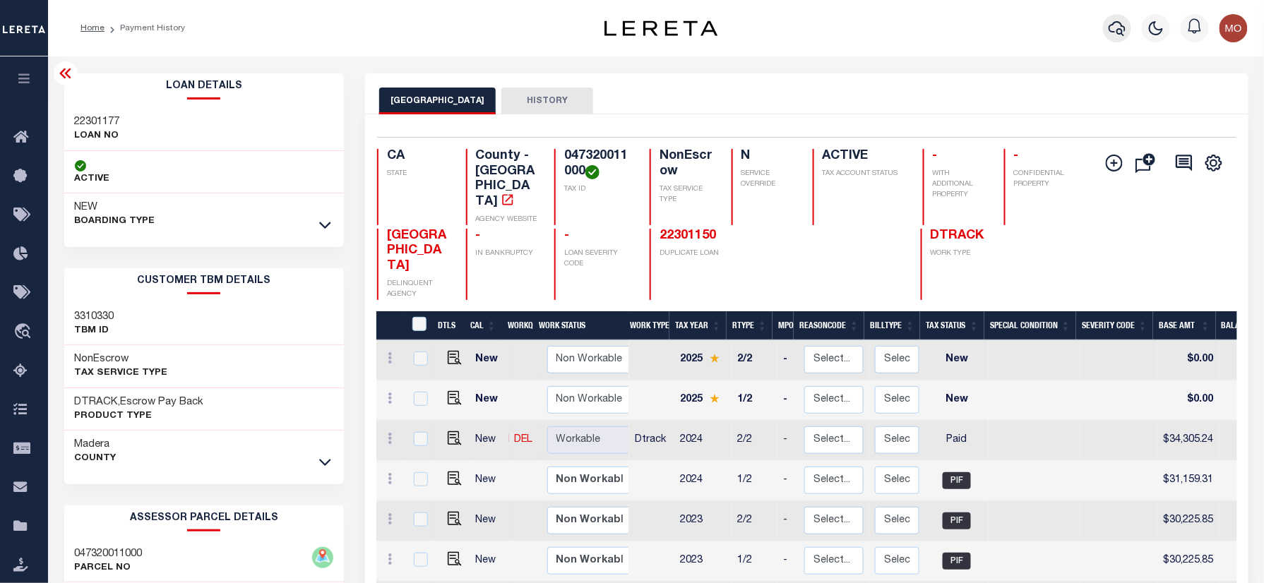
click at [1119, 27] on icon "button" at bounding box center [1117, 28] width 17 height 17
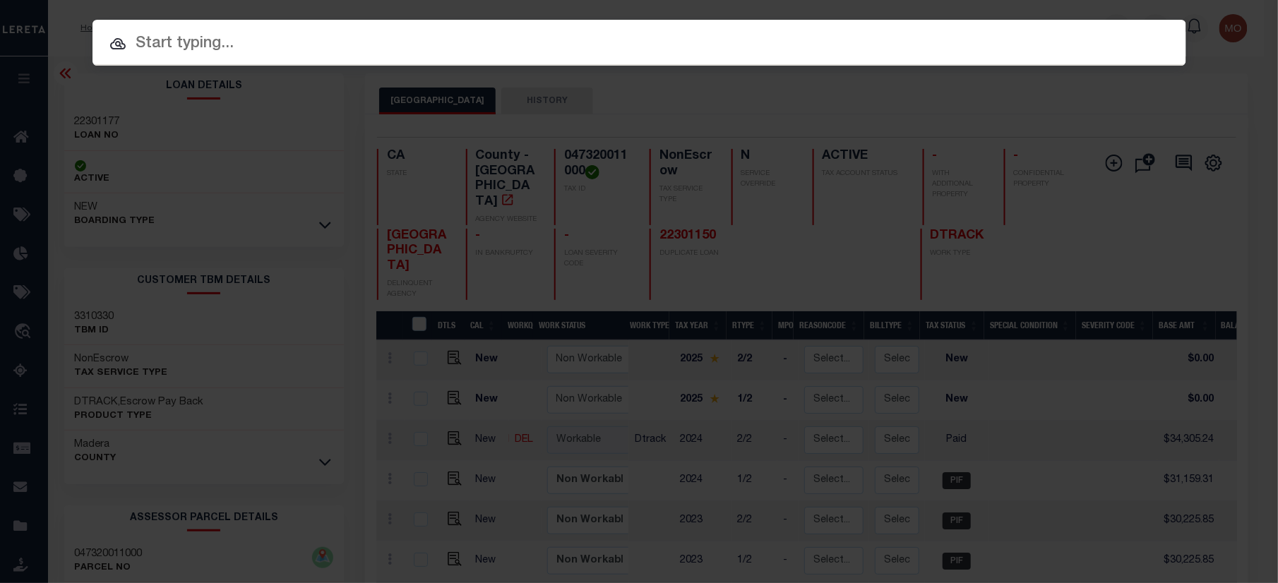
click at [232, 37] on input "text" at bounding box center [640, 44] width 1094 height 25
paste input "22301150"
type input "22301150"
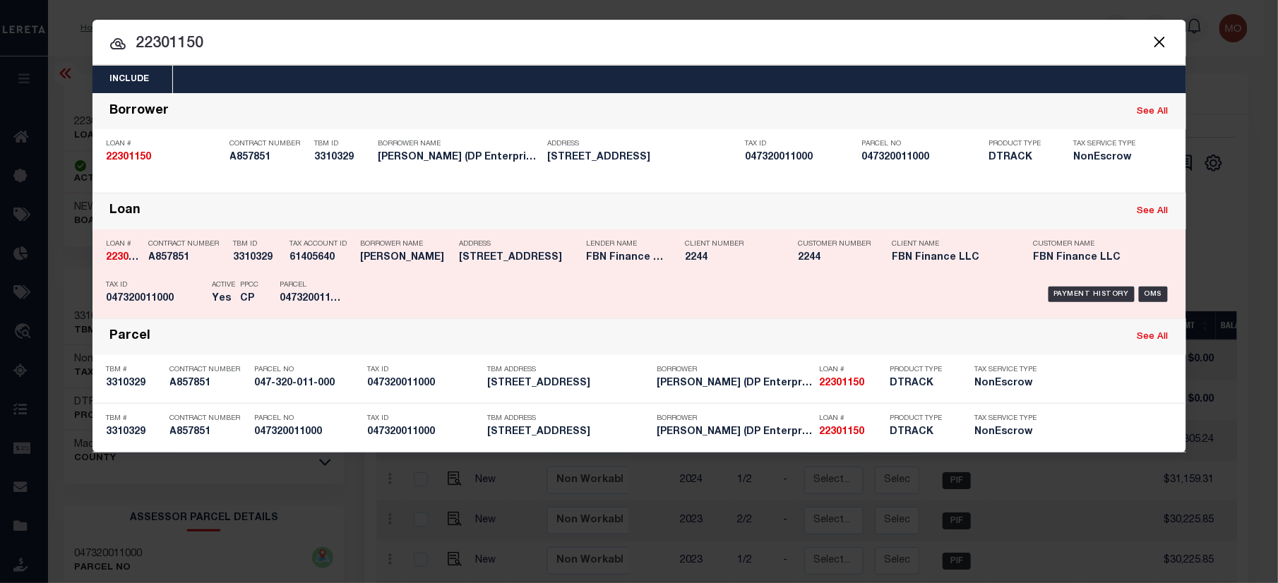
click at [294, 272] on div "Tax Account ID 61405640" at bounding box center [322, 253] width 64 height 41
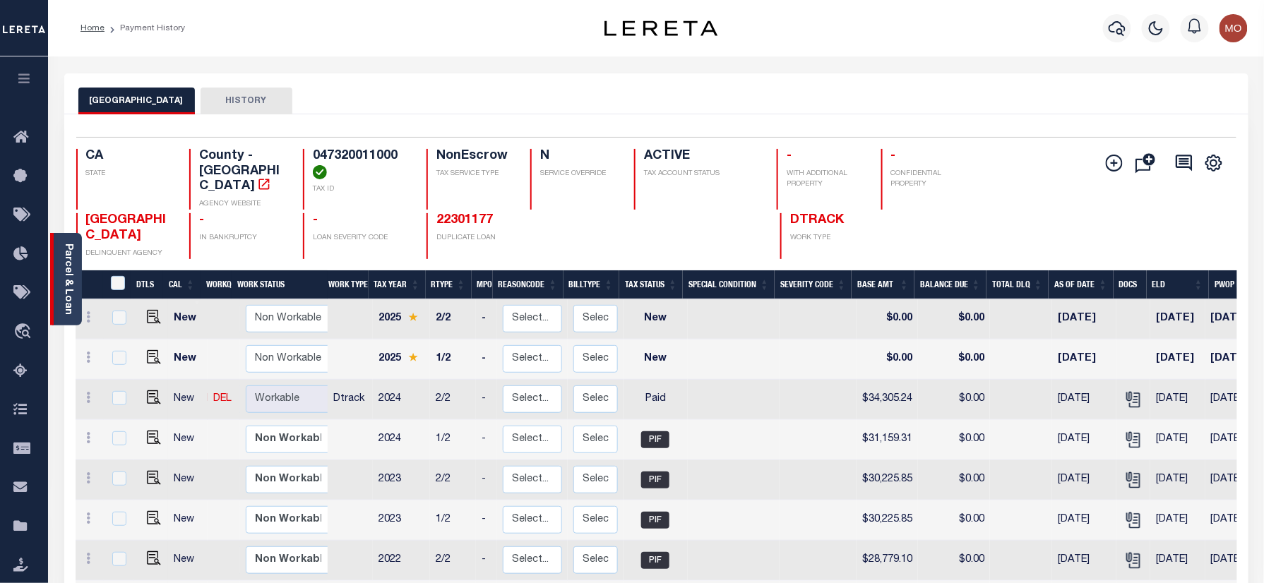
click at [69, 277] on link "Parcel & Loan" at bounding box center [68, 279] width 10 height 71
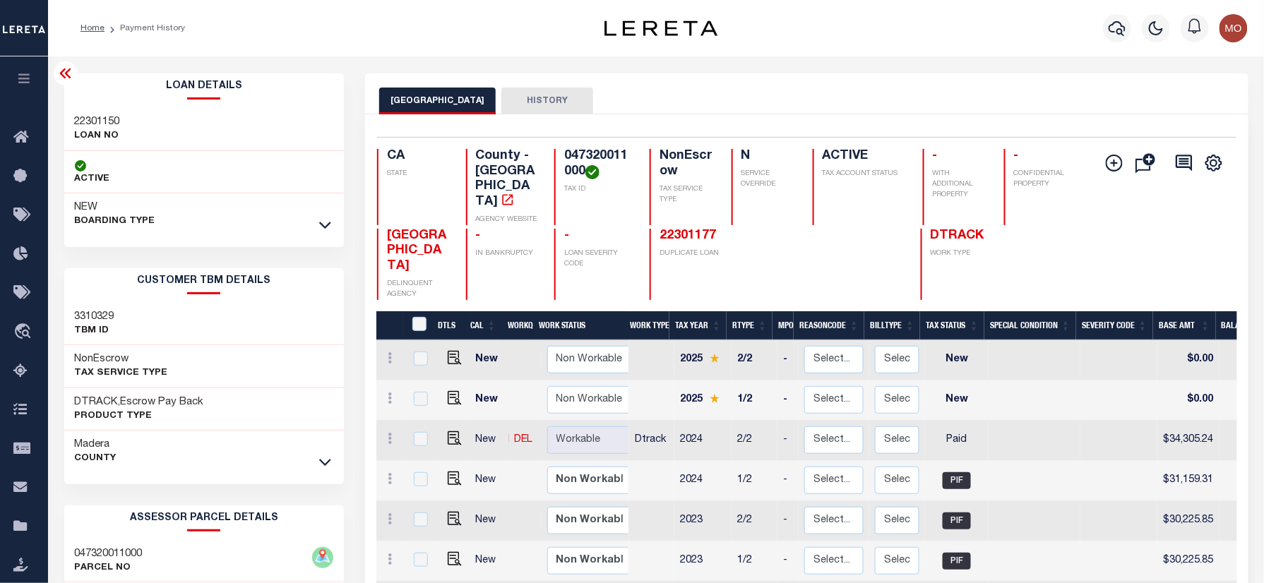
click at [978, 80] on div "MADERA COUNTY HISTORY" at bounding box center [806, 93] width 883 height 41
click at [1116, 25] on icon "button" at bounding box center [1117, 28] width 17 height 17
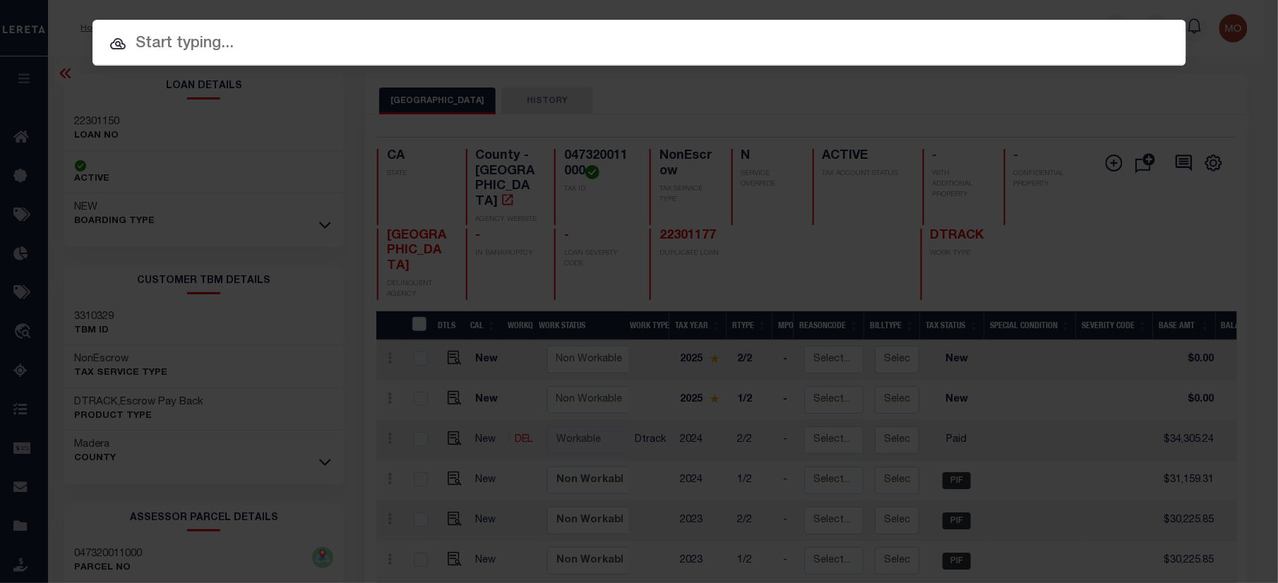
click at [181, 42] on input "text" at bounding box center [640, 44] width 1094 height 25
paste input "2024-RE11"
type input "2024-RE11"
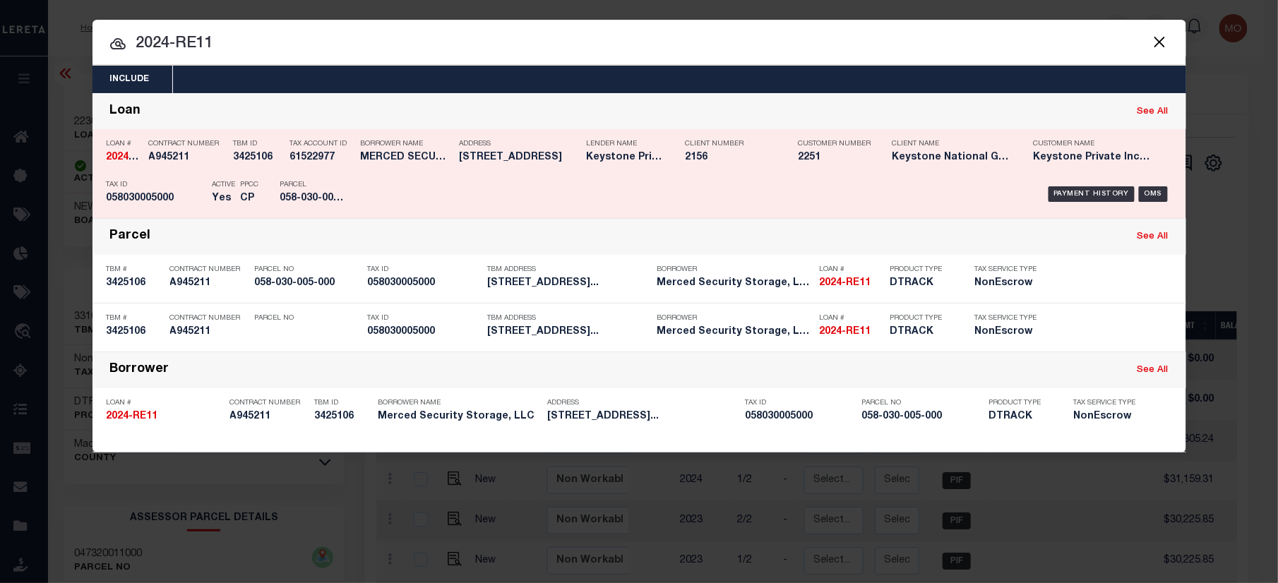
click at [142, 195] on h5 "058030005000" at bounding box center [156, 199] width 99 height 12
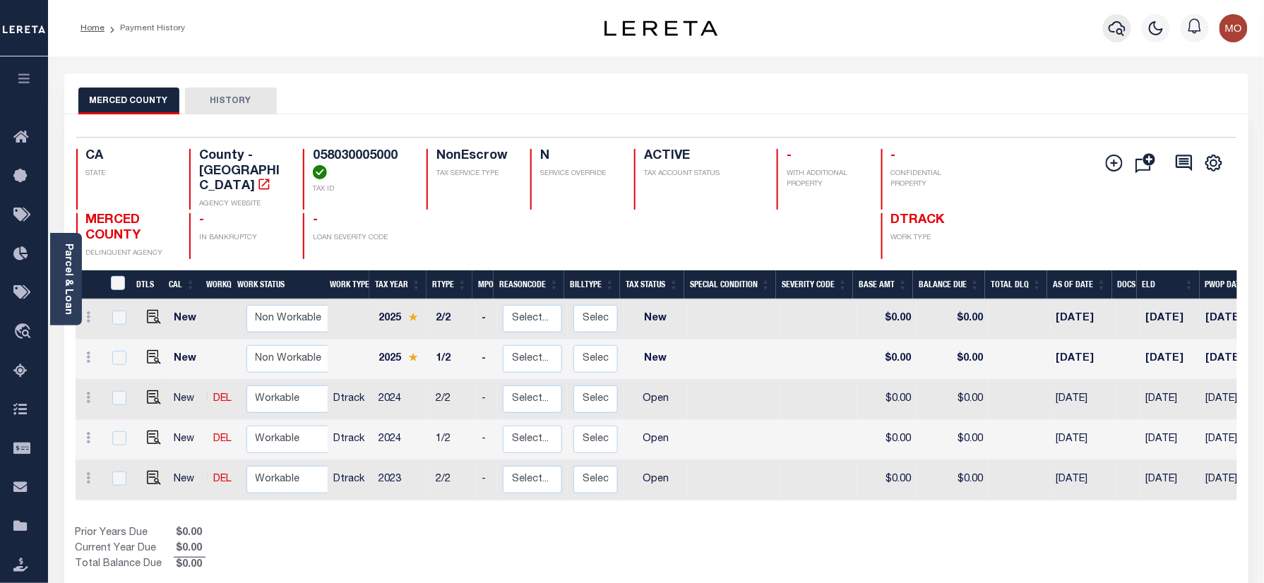
click at [1126, 23] on icon "button" at bounding box center [1117, 28] width 17 height 17
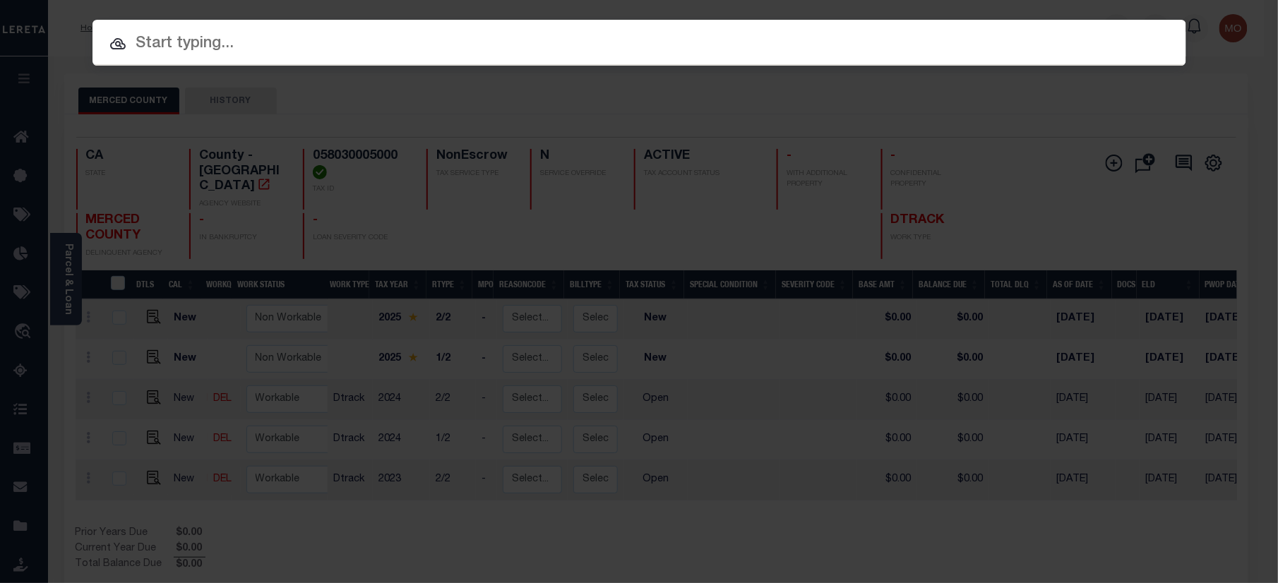
click at [320, 48] on input "text" at bounding box center [640, 44] width 1094 height 25
paste input "2295NDREO"
type input "2295NDREO"
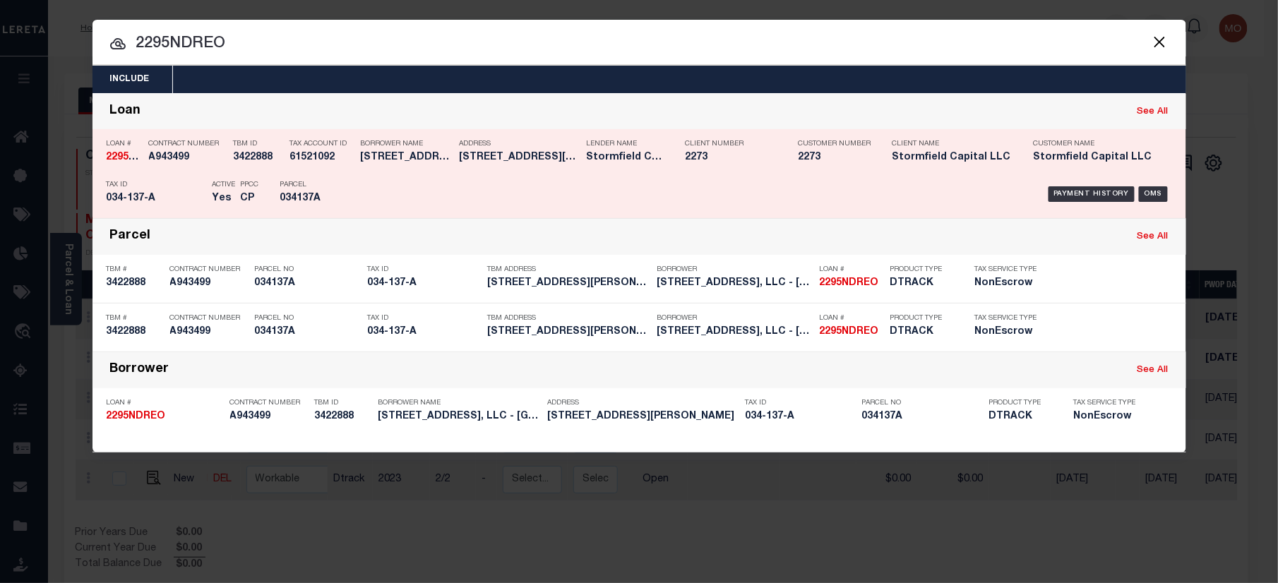
click at [192, 191] on div "Tax ID 034-137-A" at bounding box center [156, 194] width 99 height 41
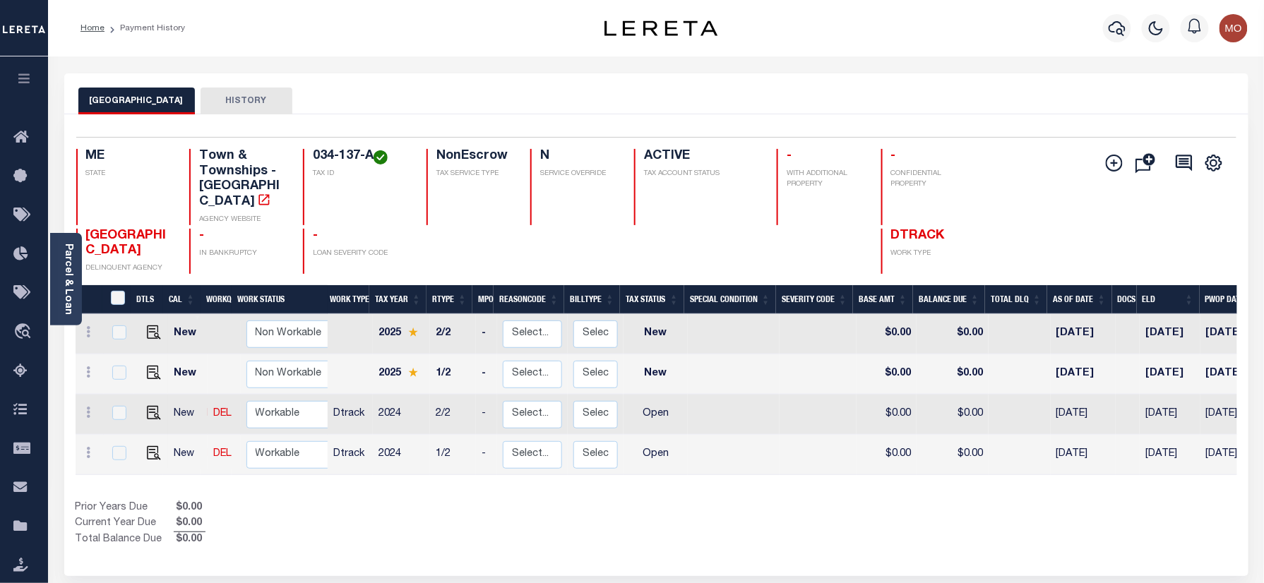
click at [414, 92] on div "GARDINER CITY HISTORY" at bounding box center [656, 101] width 1156 height 26
click at [148, 406] on img "" at bounding box center [154, 413] width 14 height 14
checkbox input "true"
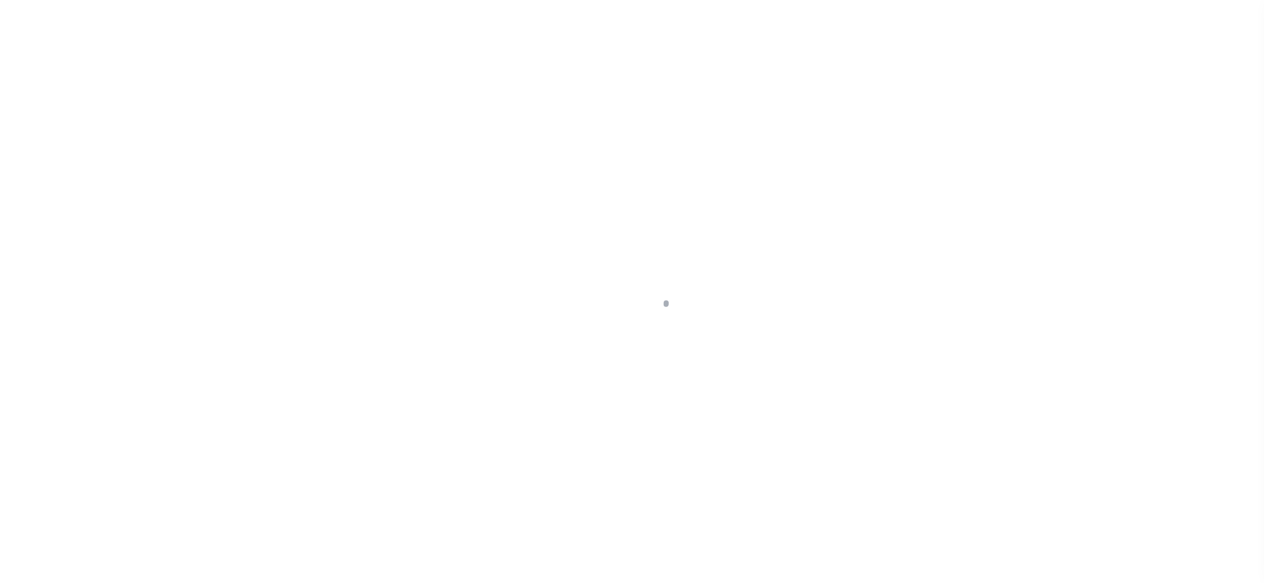
checkbox input "false"
type input "[DATE]"
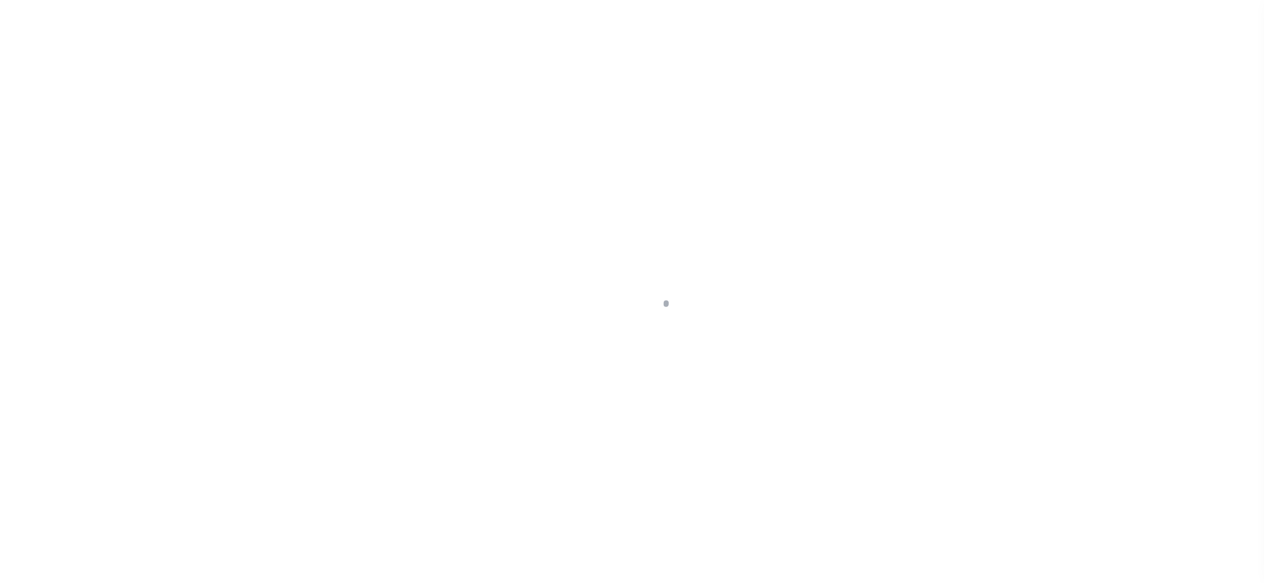
select select "OP2"
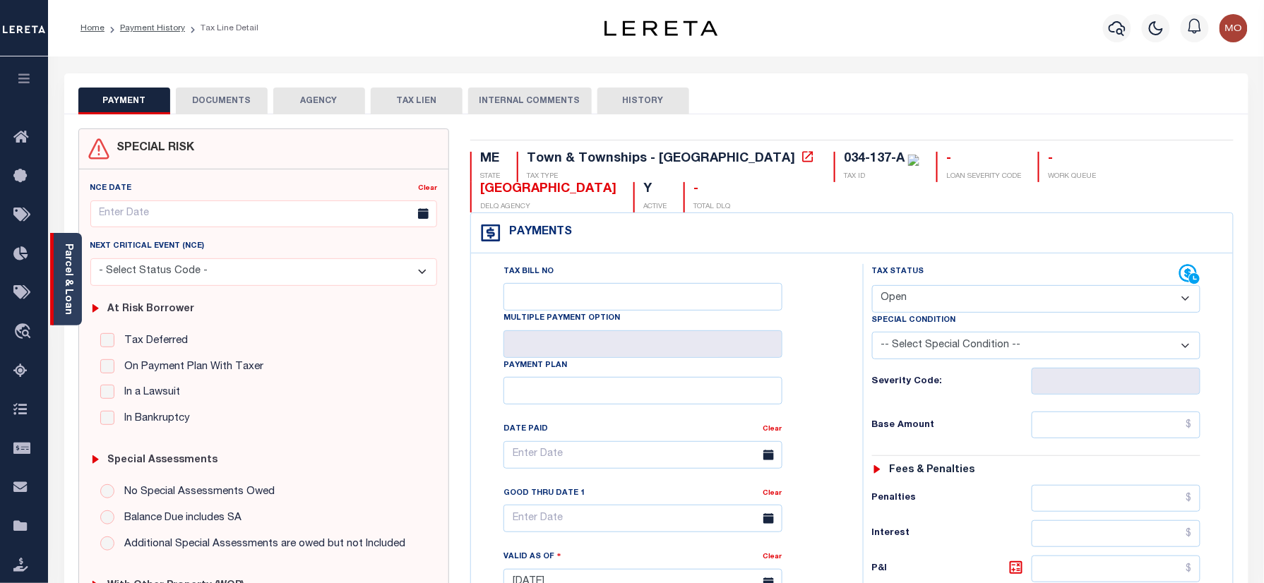
click at [74, 256] on div "Parcel & Loan" at bounding box center [66, 279] width 32 height 93
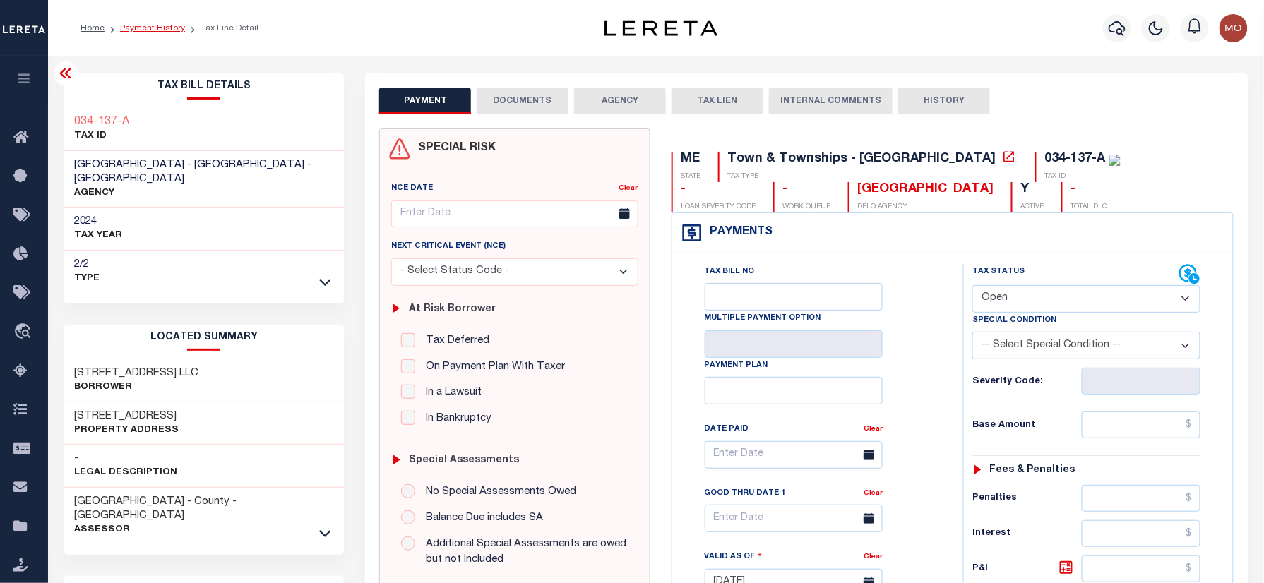
click at [157, 24] on link "Payment History" at bounding box center [152, 28] width 65 height 8
